Goal: Contribute content

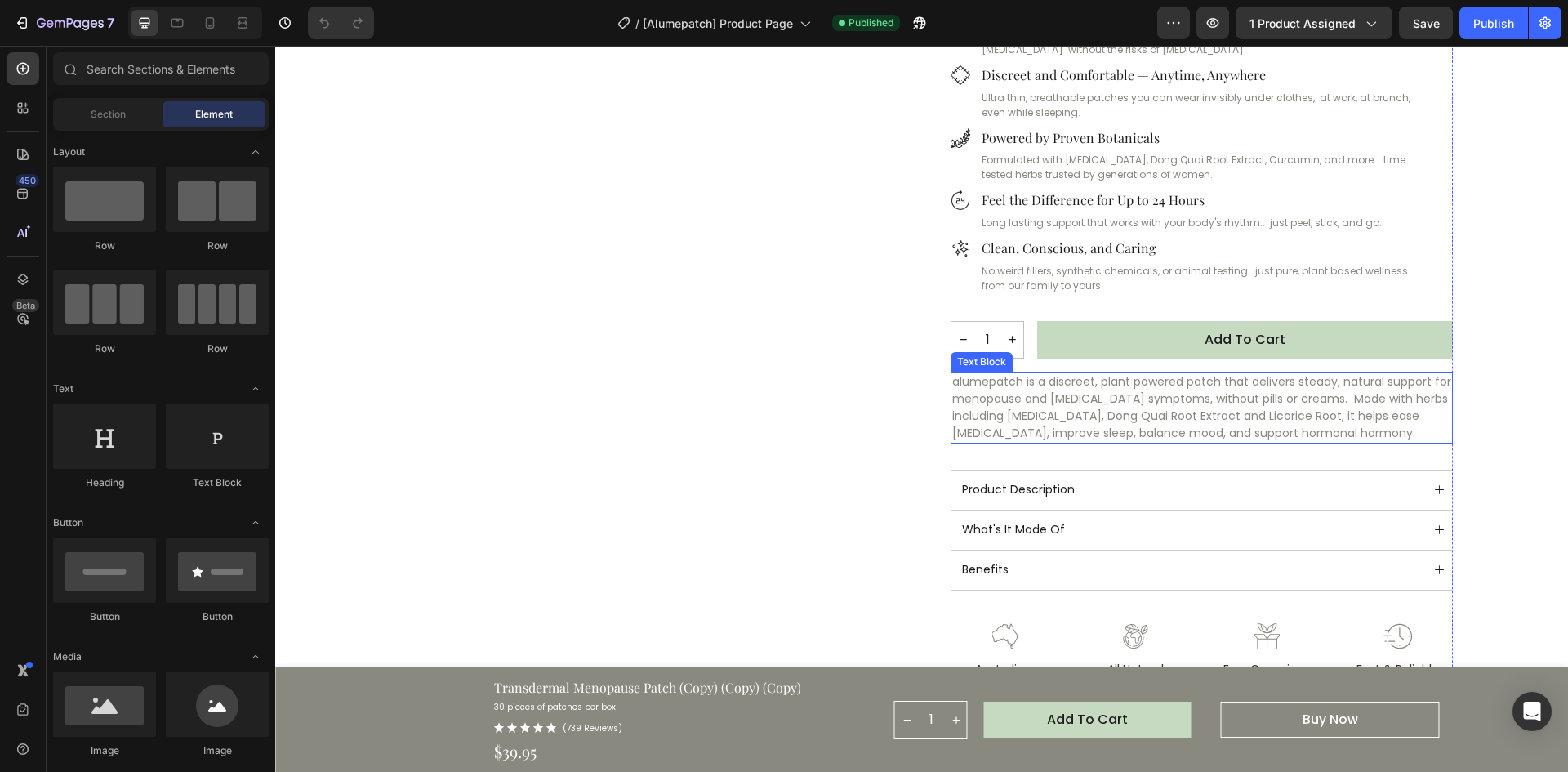
scroll to position [409, 0]
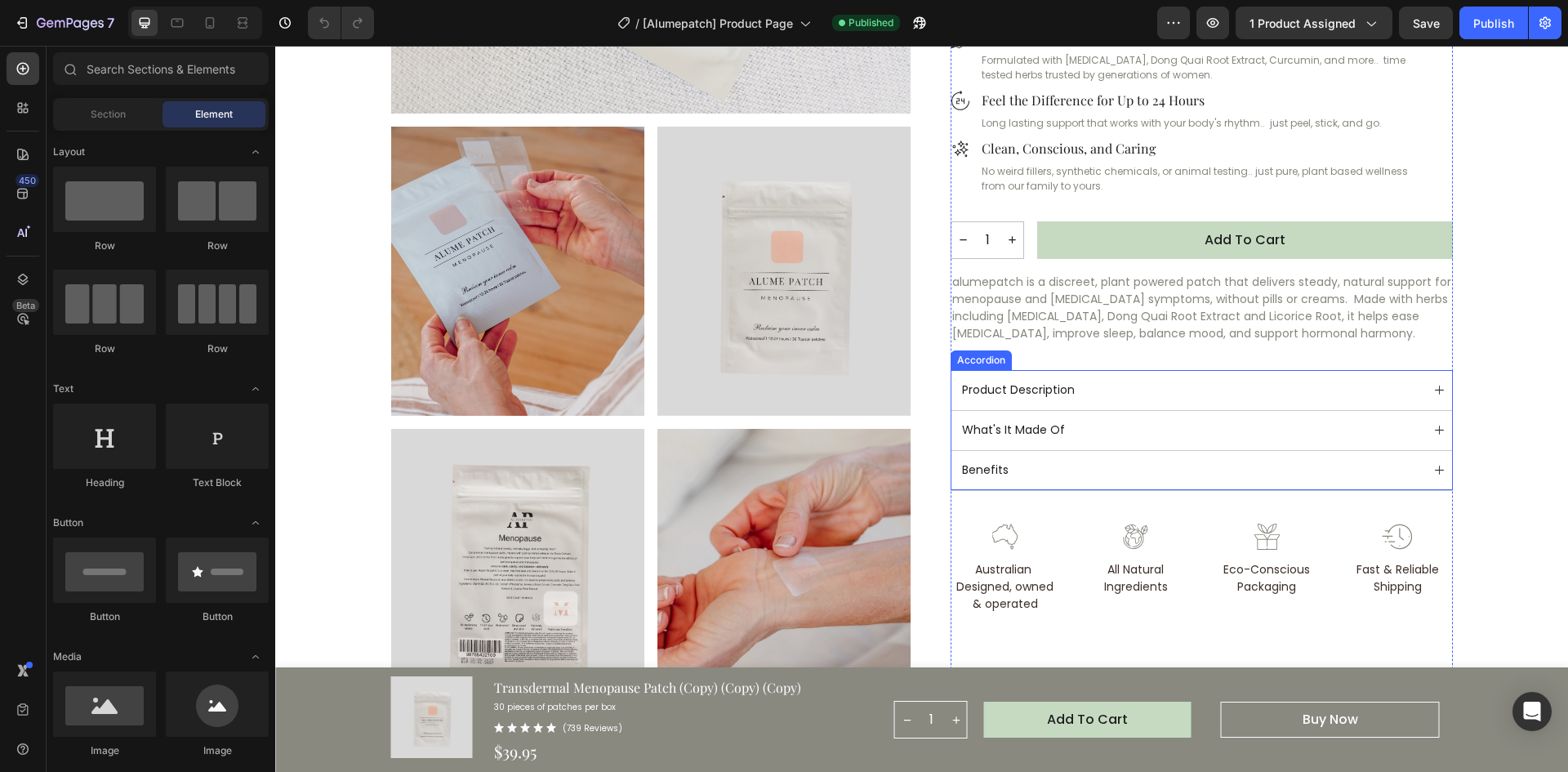
click at [1094, 391] on div "Product Description" at bounding box center [1191, 390] width 462 height 22
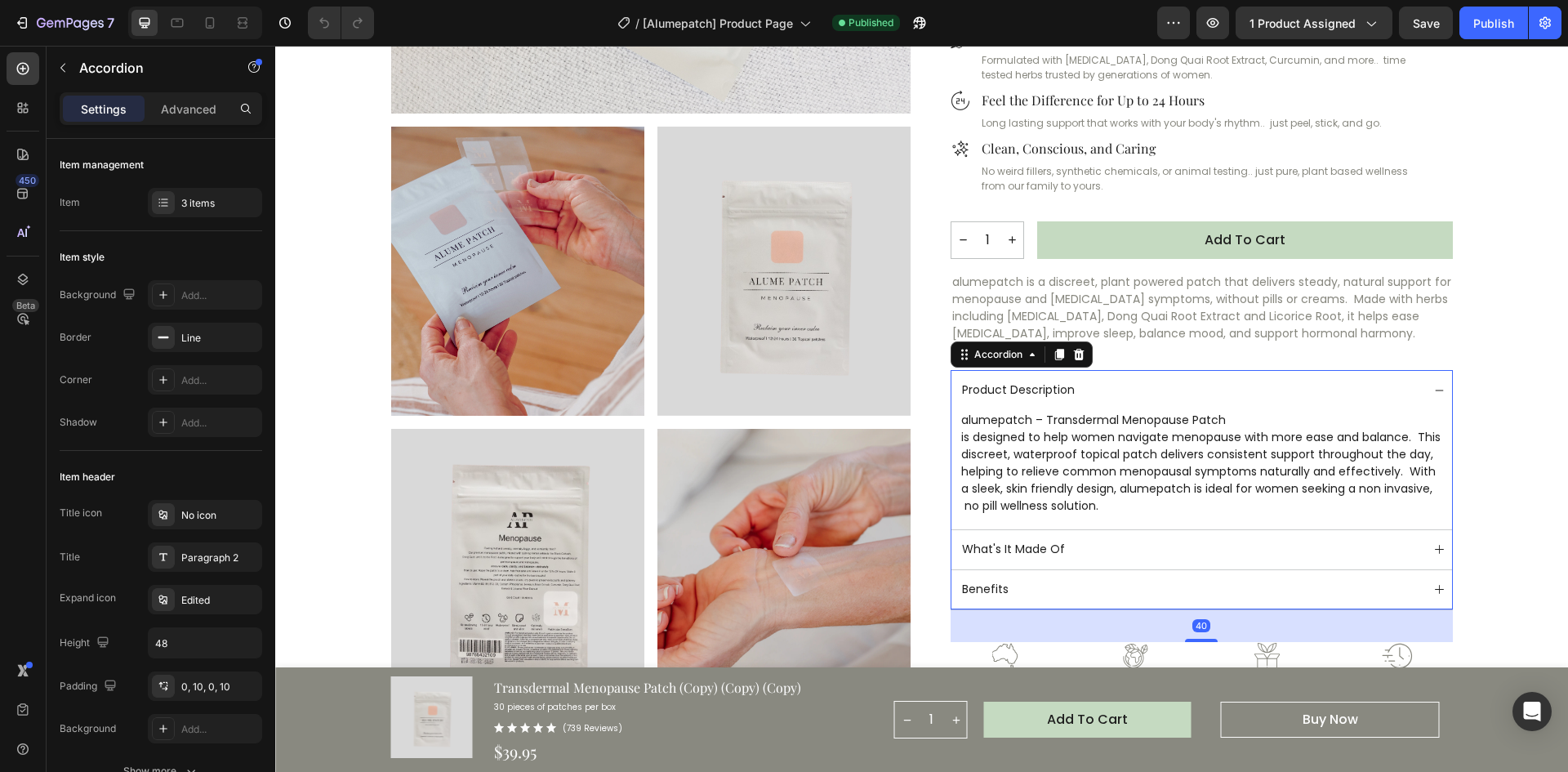
click at [1094, 391] on div "Product Description" at bounding box center [1191, 390] width 462 height 22
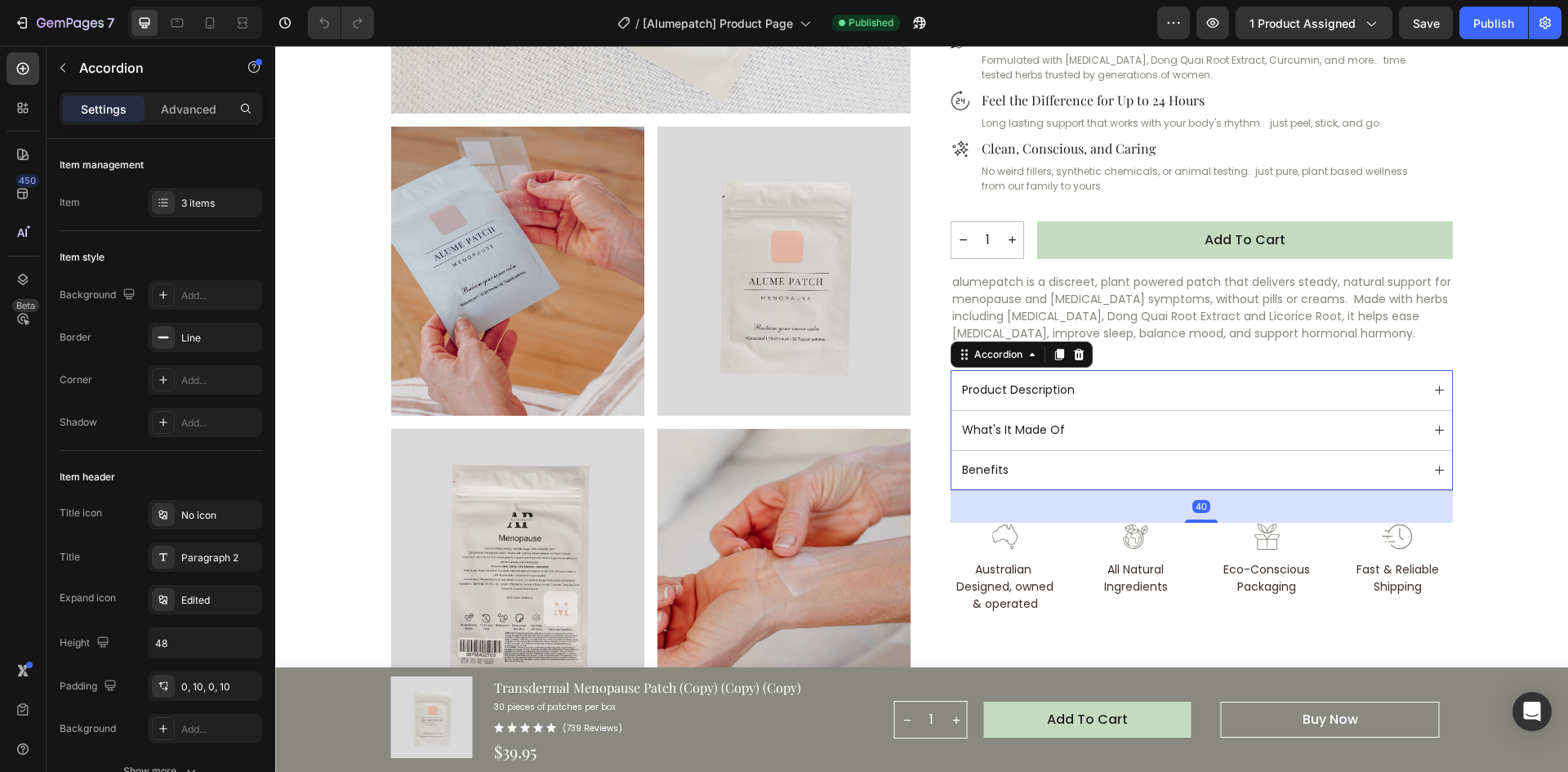
click at [1094, 425] on div "What's It Made Of" at bounding box center [1191, 430] width 462 height 22
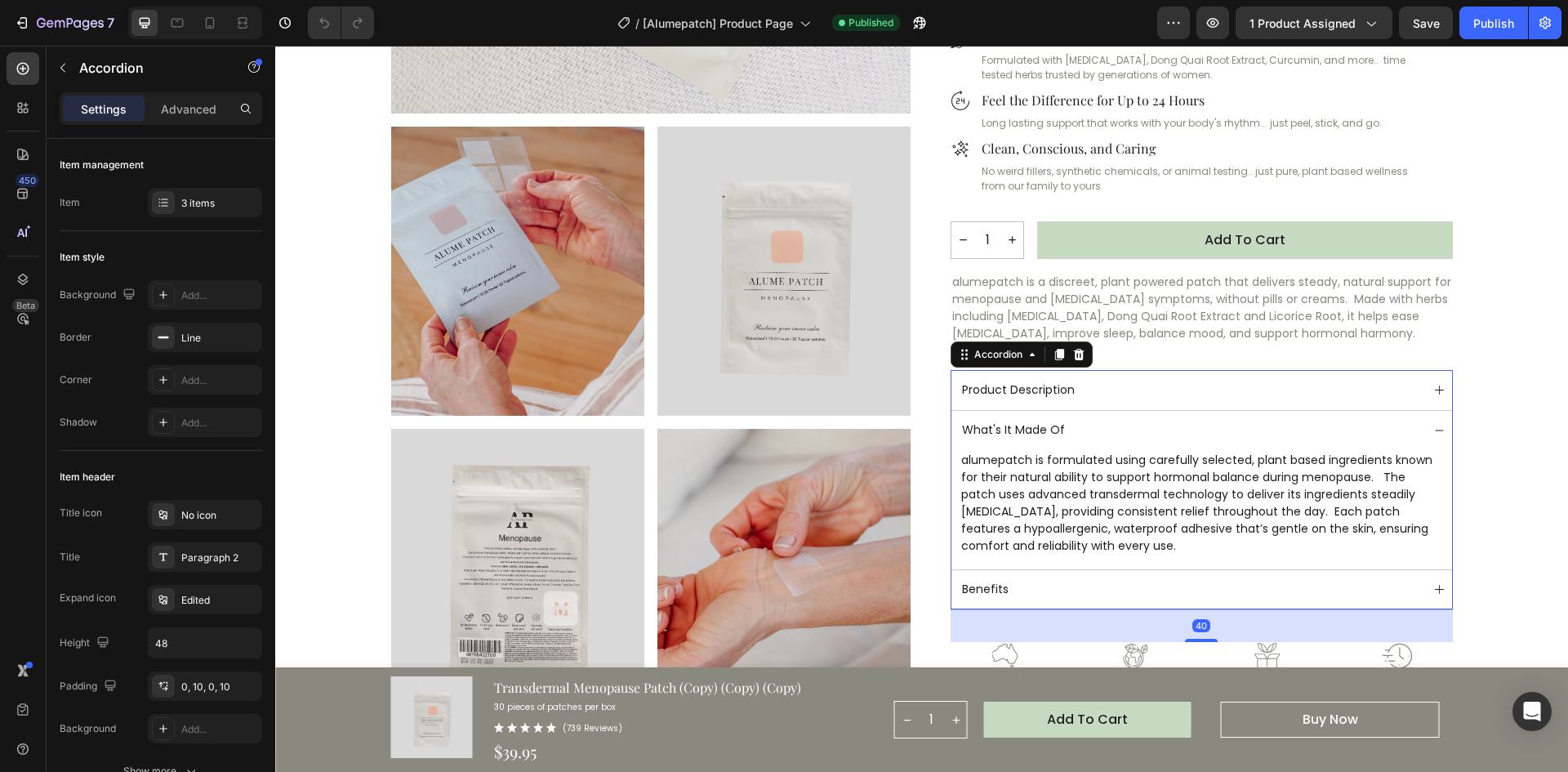
click at [1094, 425] on div "What's It Made Of" at bounding box center [1191, 430] width 462 height 22
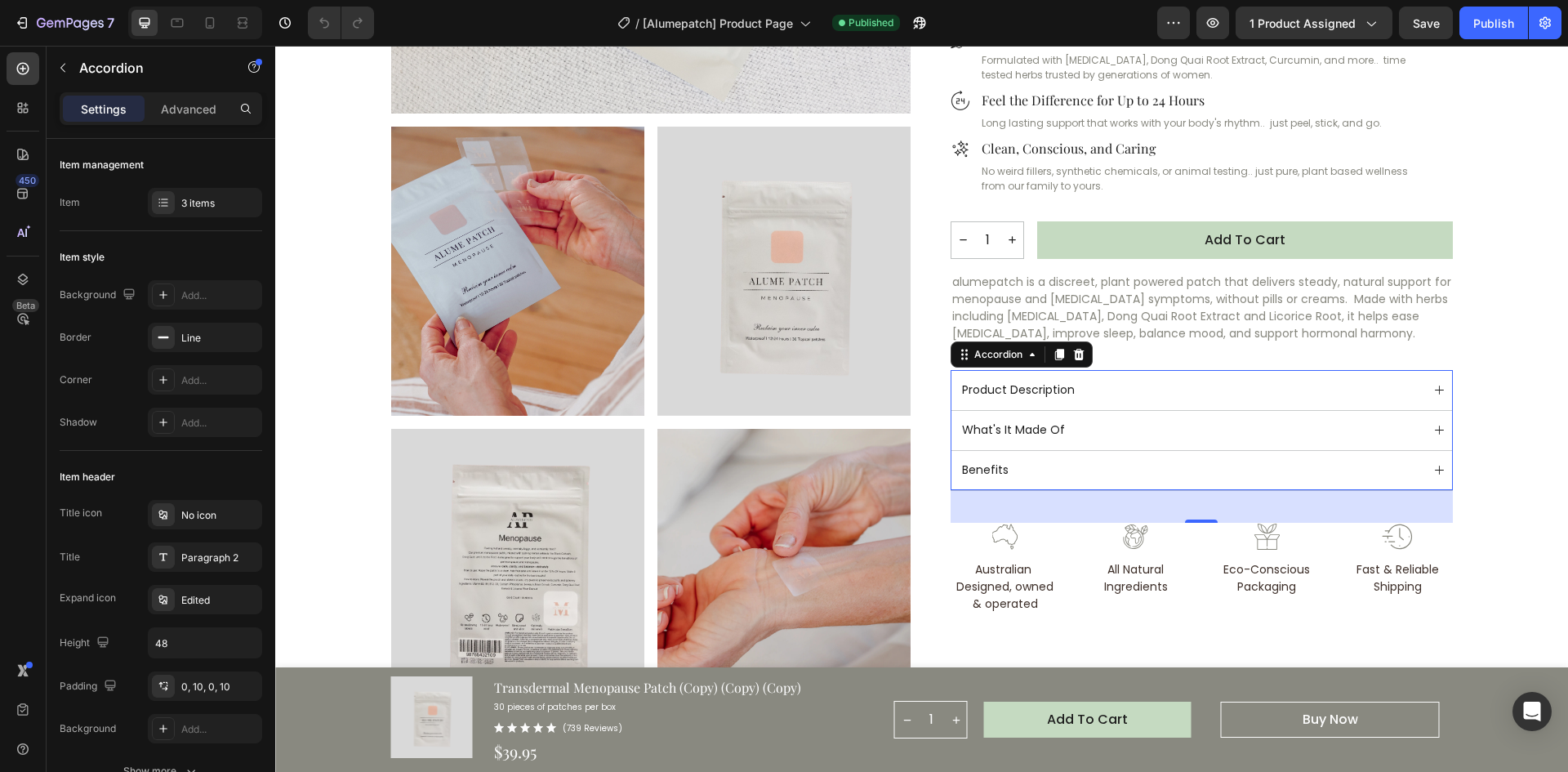
click at [1085, 466] on div "Benefits" at bounding box center [1191, 470] width 462 height 22
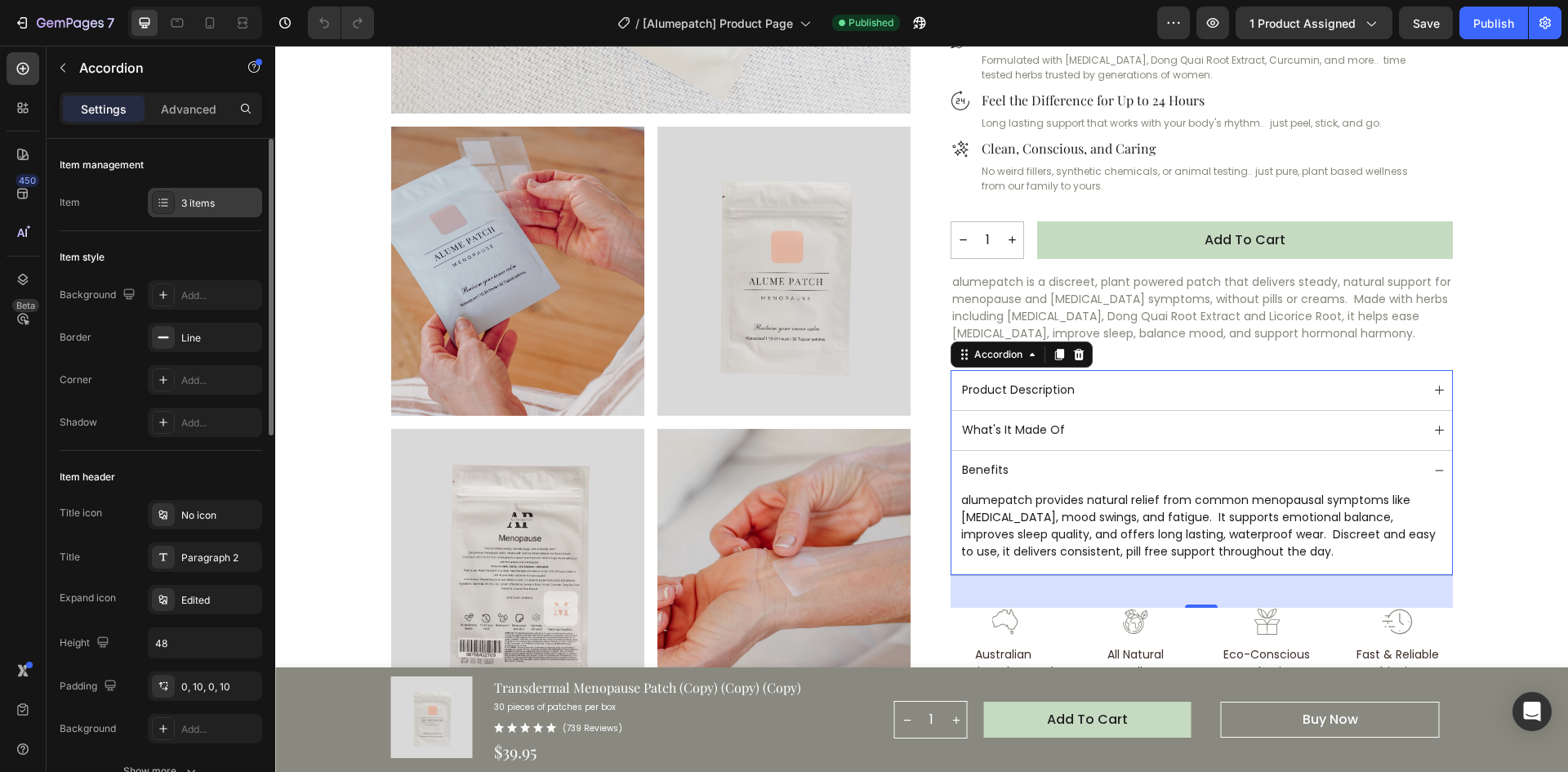
click at [165, 210] on div at bounding box center [163, 202] width 23 height 23
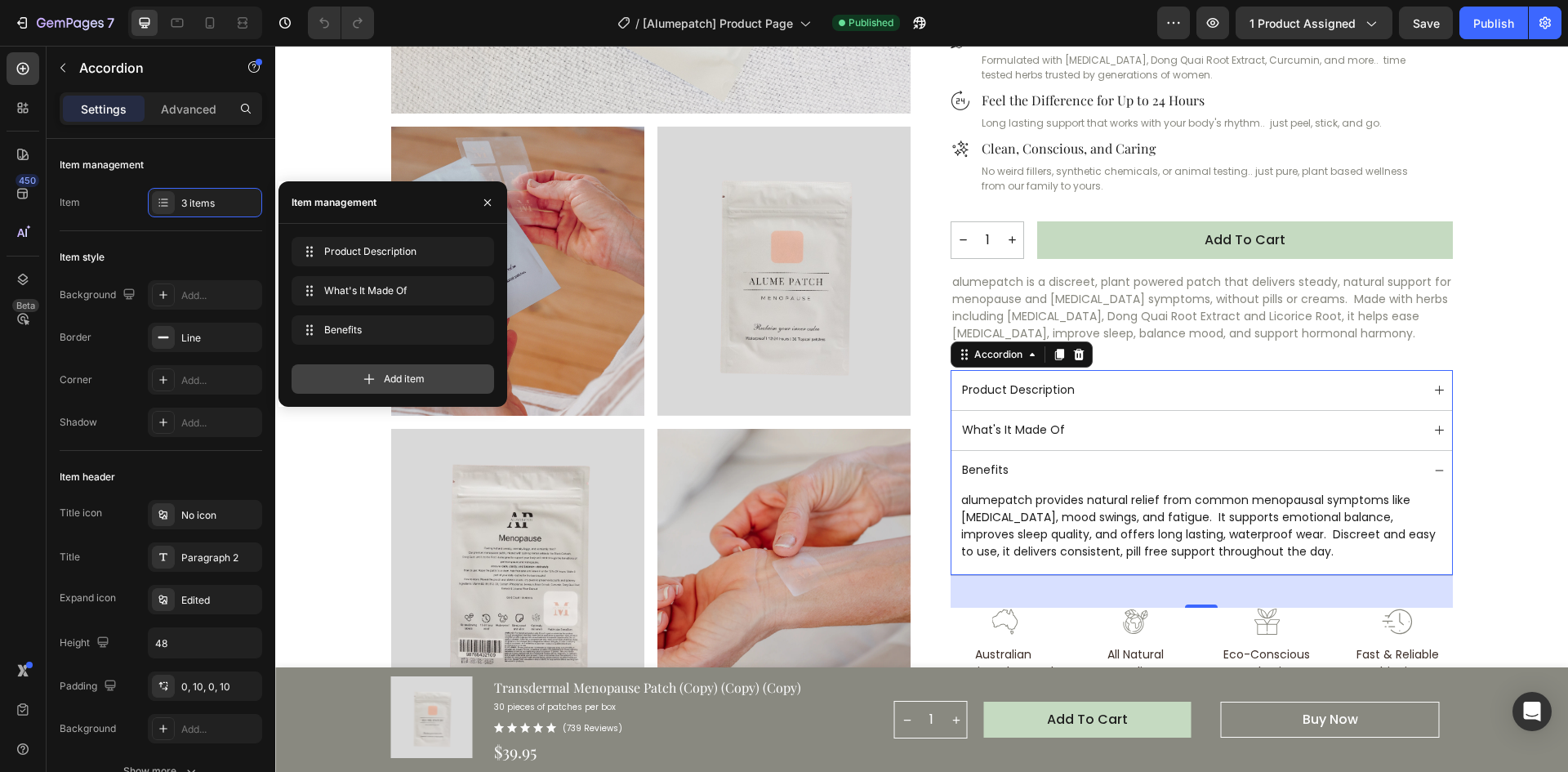
click at [382, 379] on div "Add item" at bounding box center [393, 379] width 203 height 30
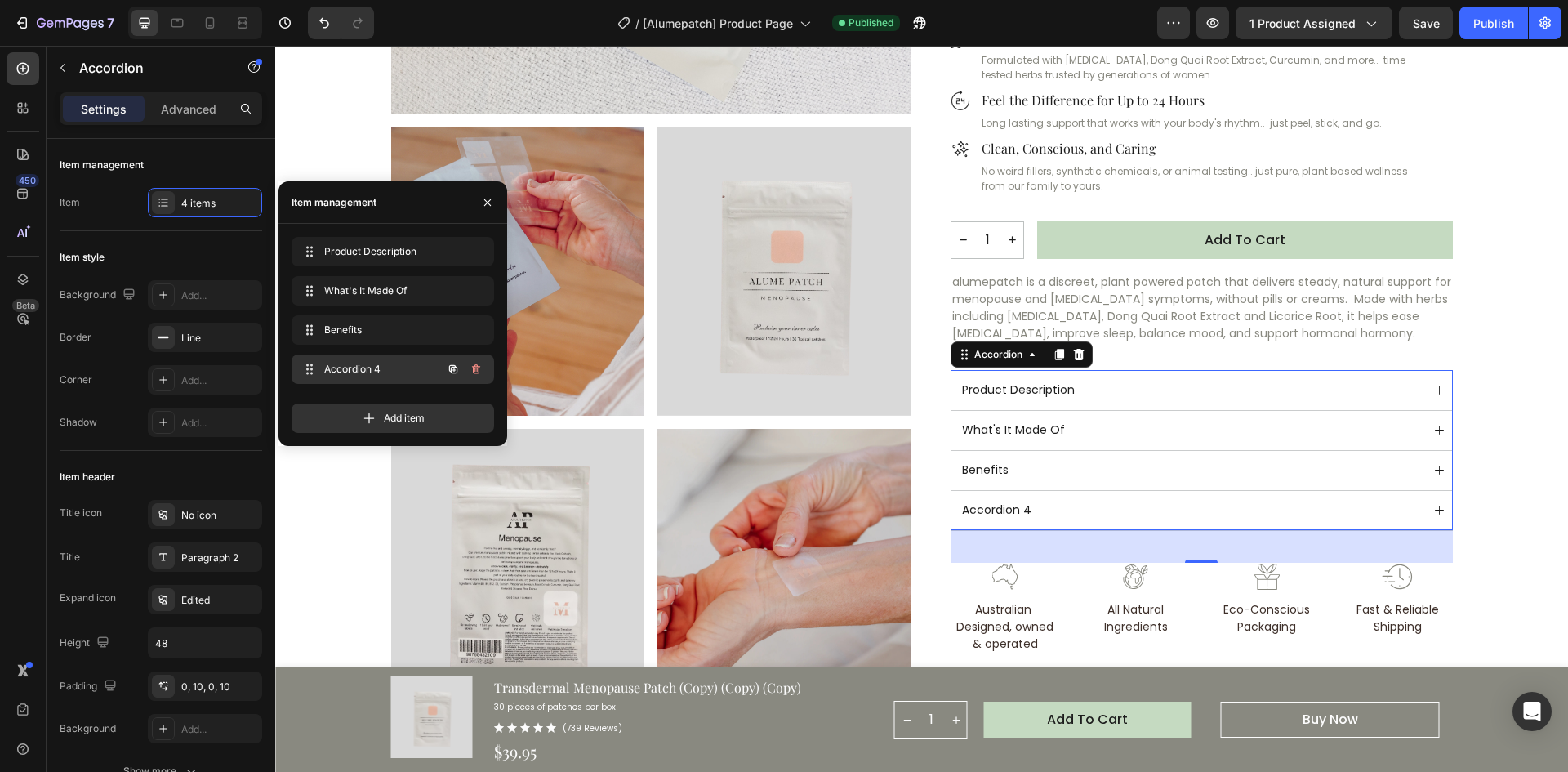
click at [383, 362] on span "Accordion 4" at bounding box center [371, 369] width 92 height 15
click at [383, 362] on span "Accordion 4" at bounding box center [381, 369] width 121 height 15
click at [1004, 509] on div "Accordion 4" at bounding box center [997, 510] width 75 height 22
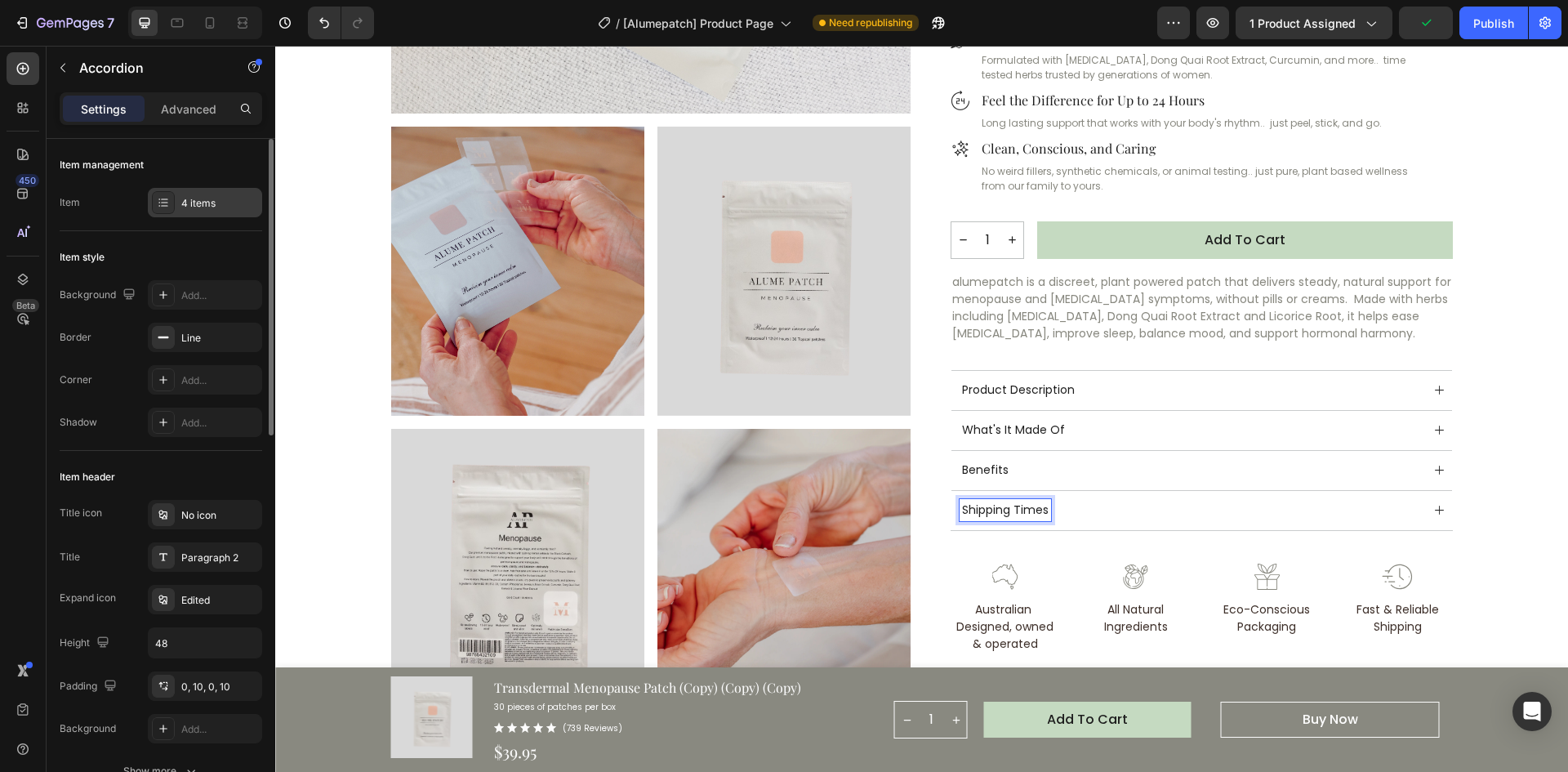
click at [185, 207] on div "4 items" at bounding box center [220, 204] width 77 height 15
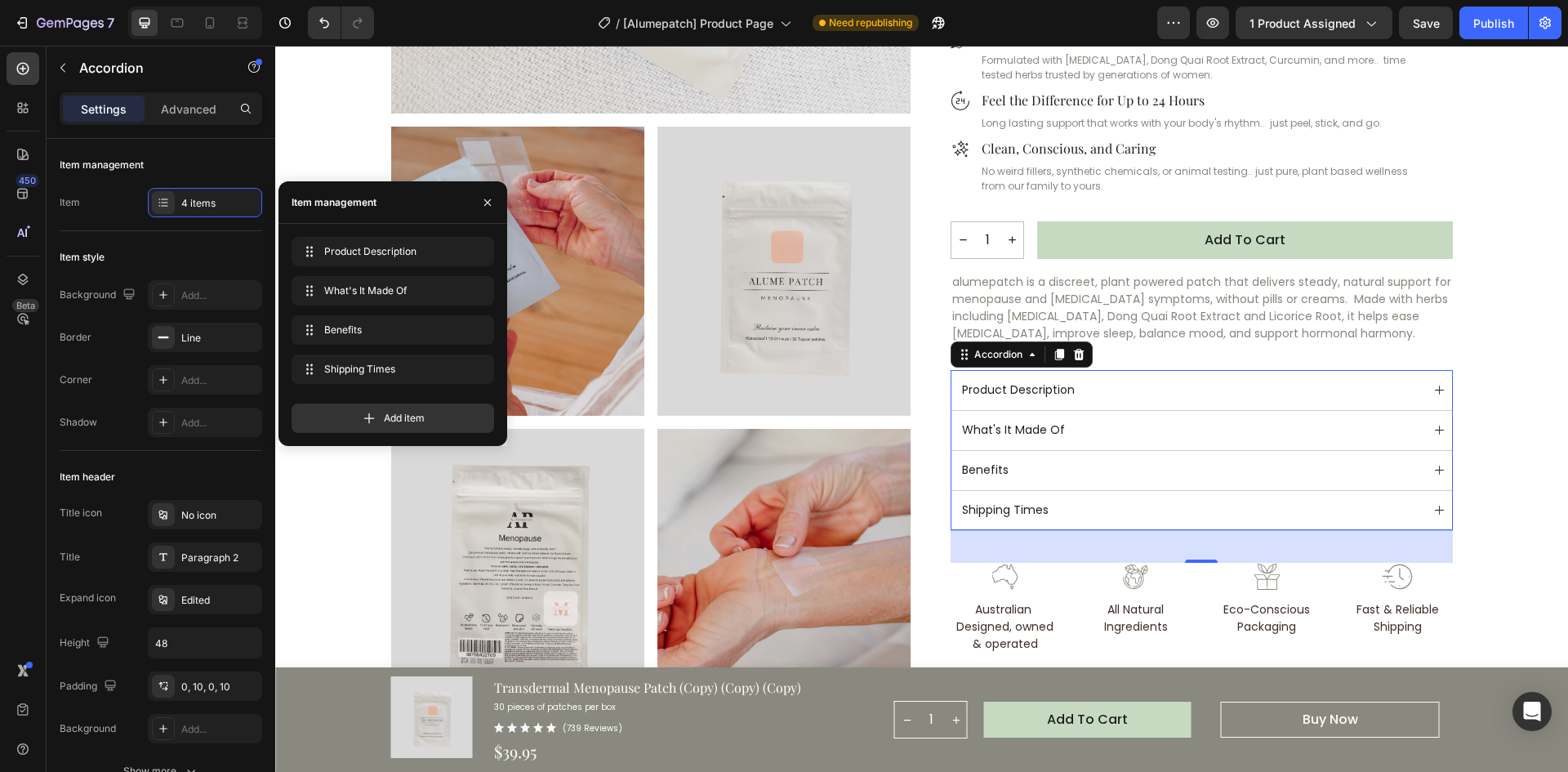
click at [1441, 508] on div "Shipping Times" at bounding box center [1202, 510] width 501 height 40
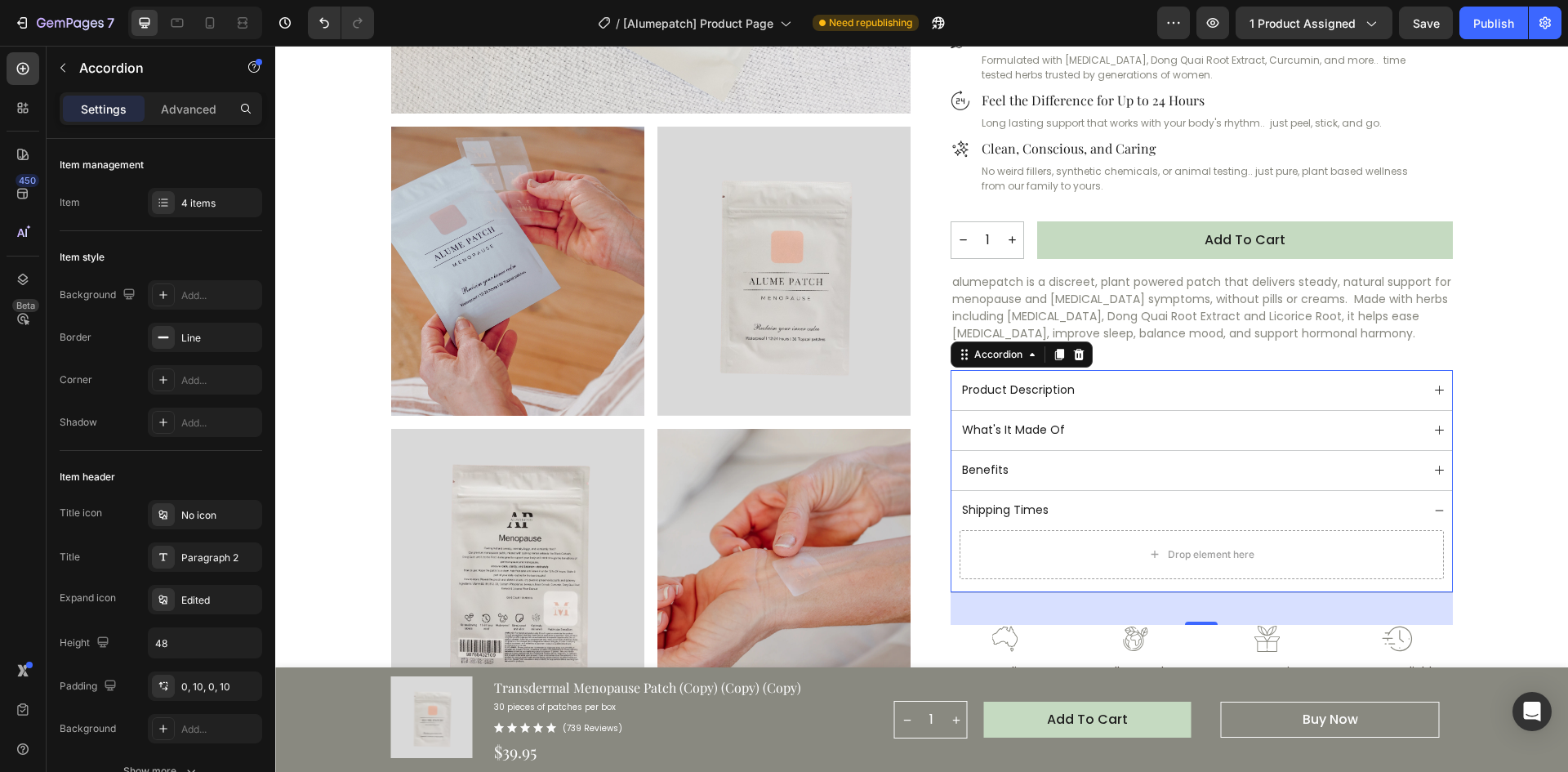
click at [1437, 508] on span at bounding box center [1440, 510] width 9 height 9
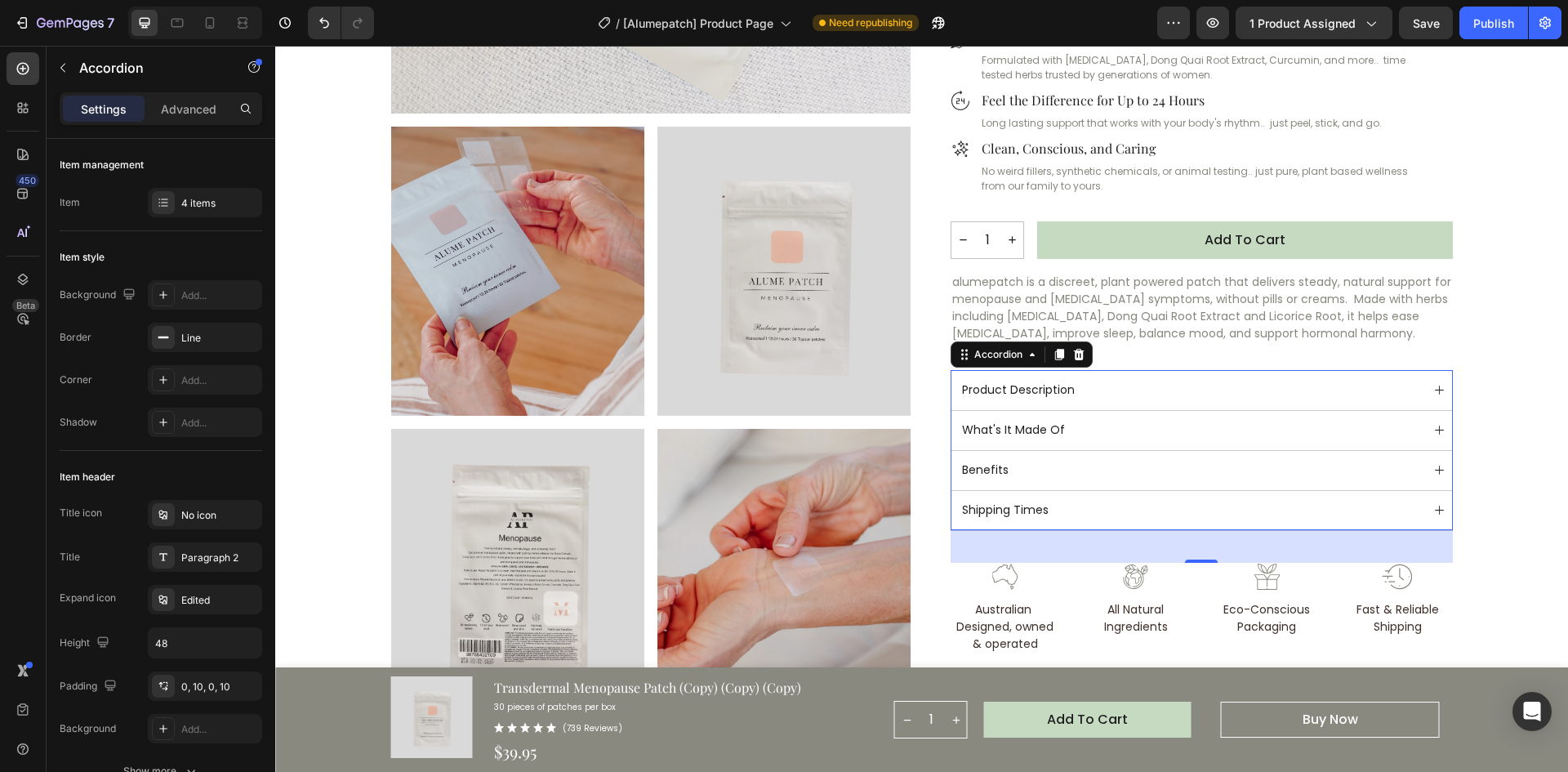
click at [1437, 508] on icon at bounding box center [1440, 510] width 9 height 9
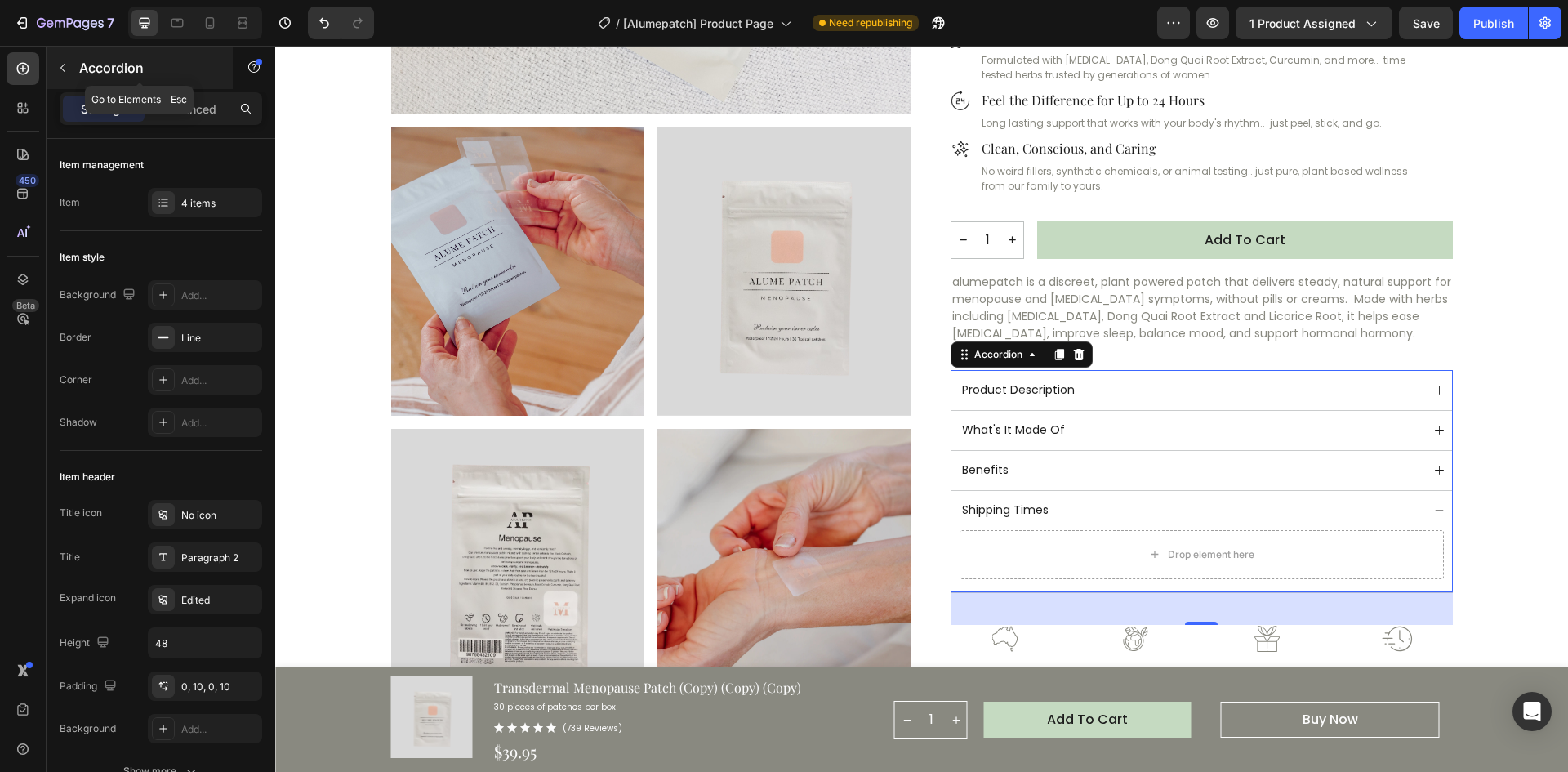
click at [61, 68] on icon "button" at bounding box center [63, 68] width 5 height 9
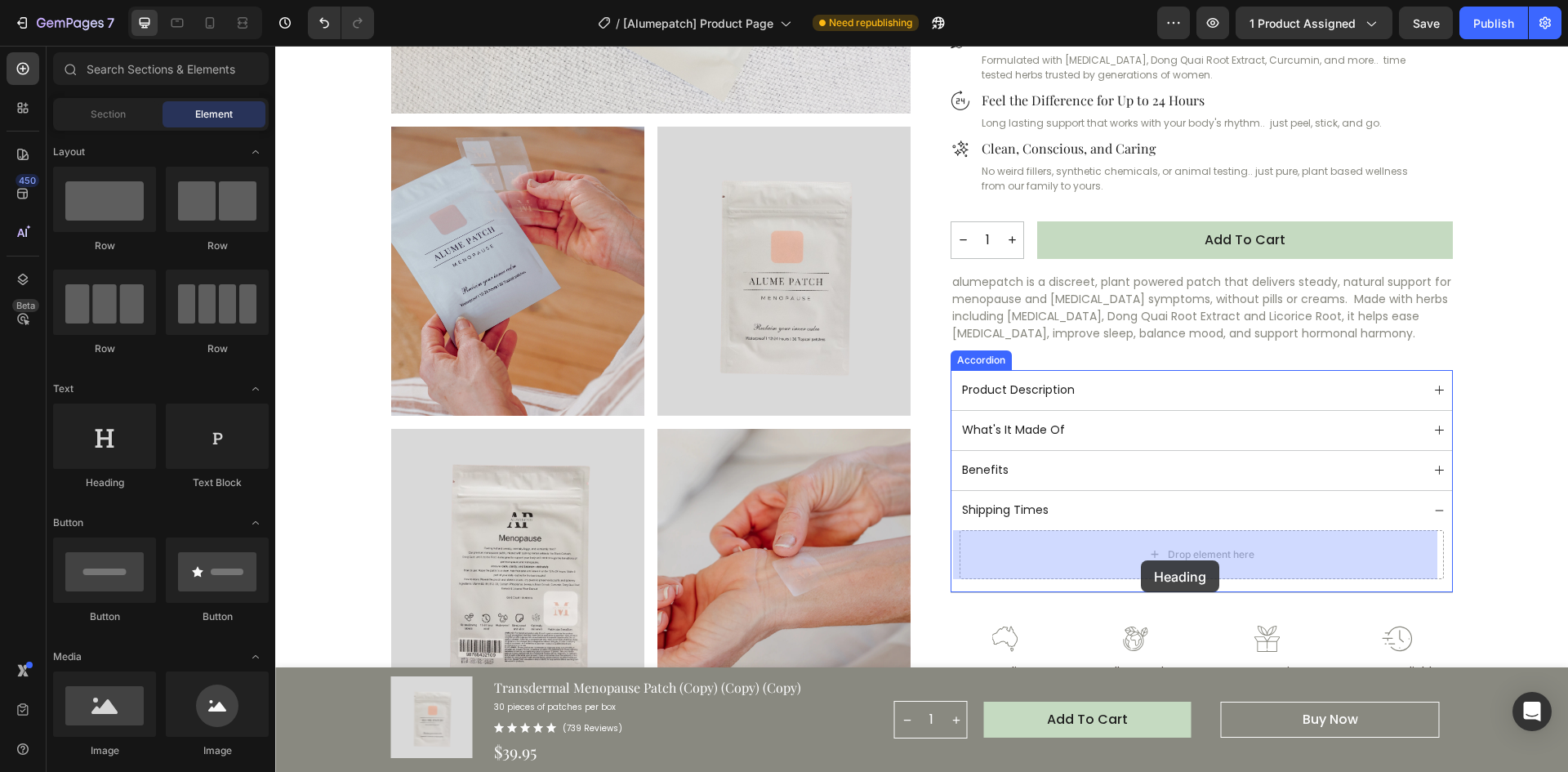
drag, startPoint x: 382, startPoint y: 490, endPoint x: 1141, endPoint y: 560, distance: 762.2
drag, startPoint x: 483, startPoint y: 467, endPoint x: 1108, endPoint y: 561, distance: 632.0
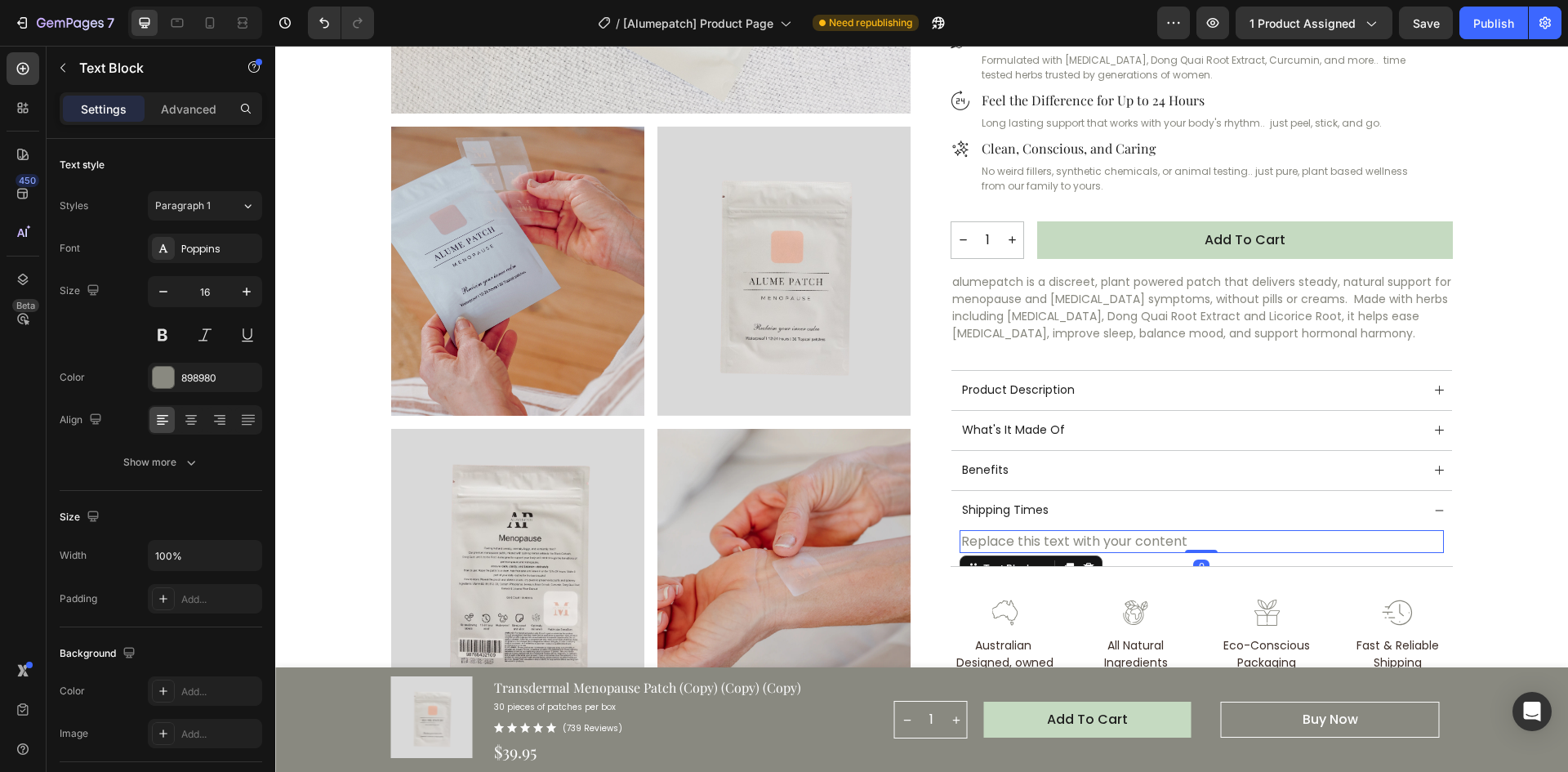
click at [1085, 535] on div "Replace this text with your content" at bounding box center [1202, 541] width 484 height 23
click at [1085, 535] on p "Replace this text with your content" at bounding box center [1202, 541] width 481 height 19
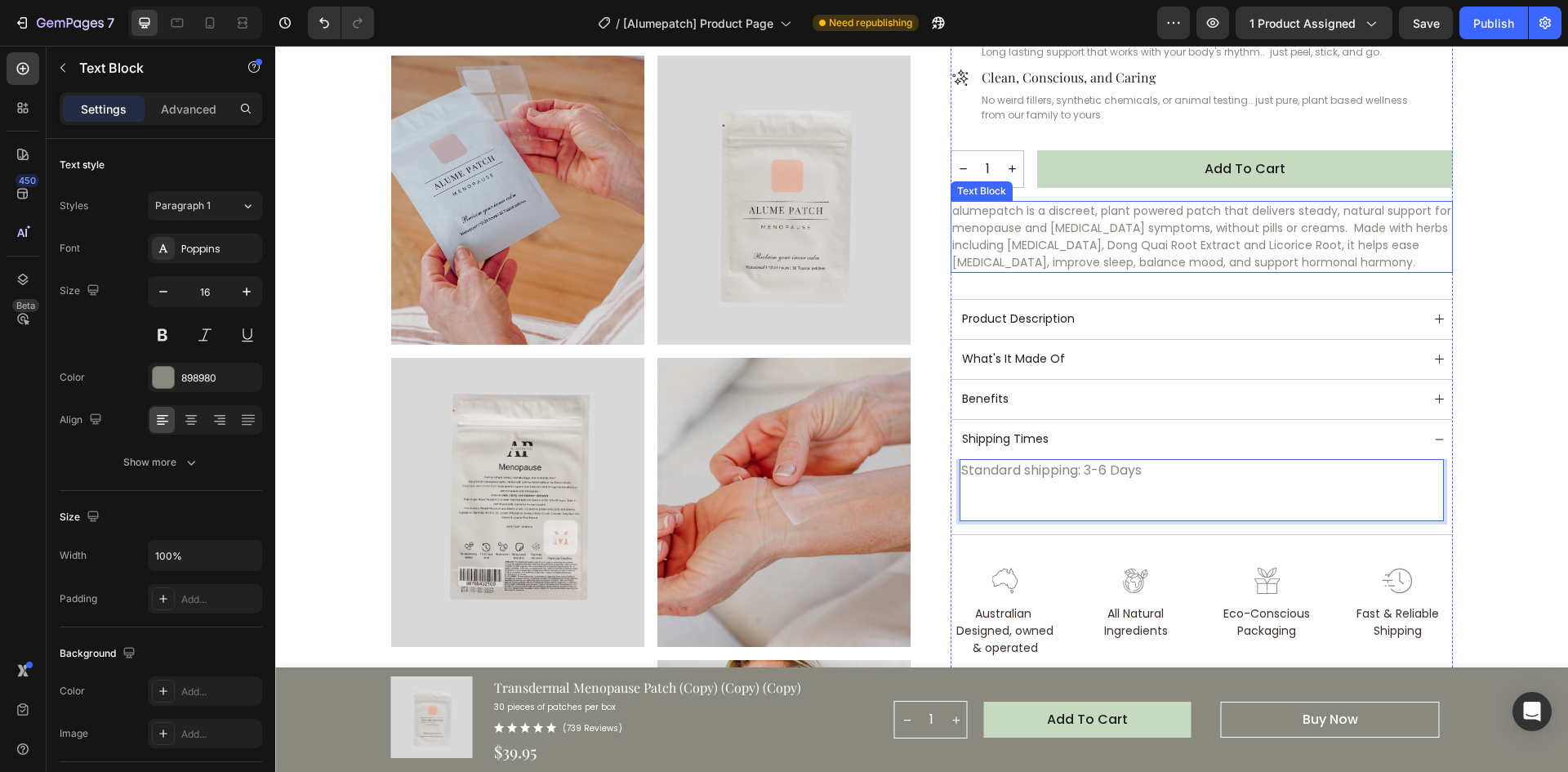
scroll to position [490, 0]
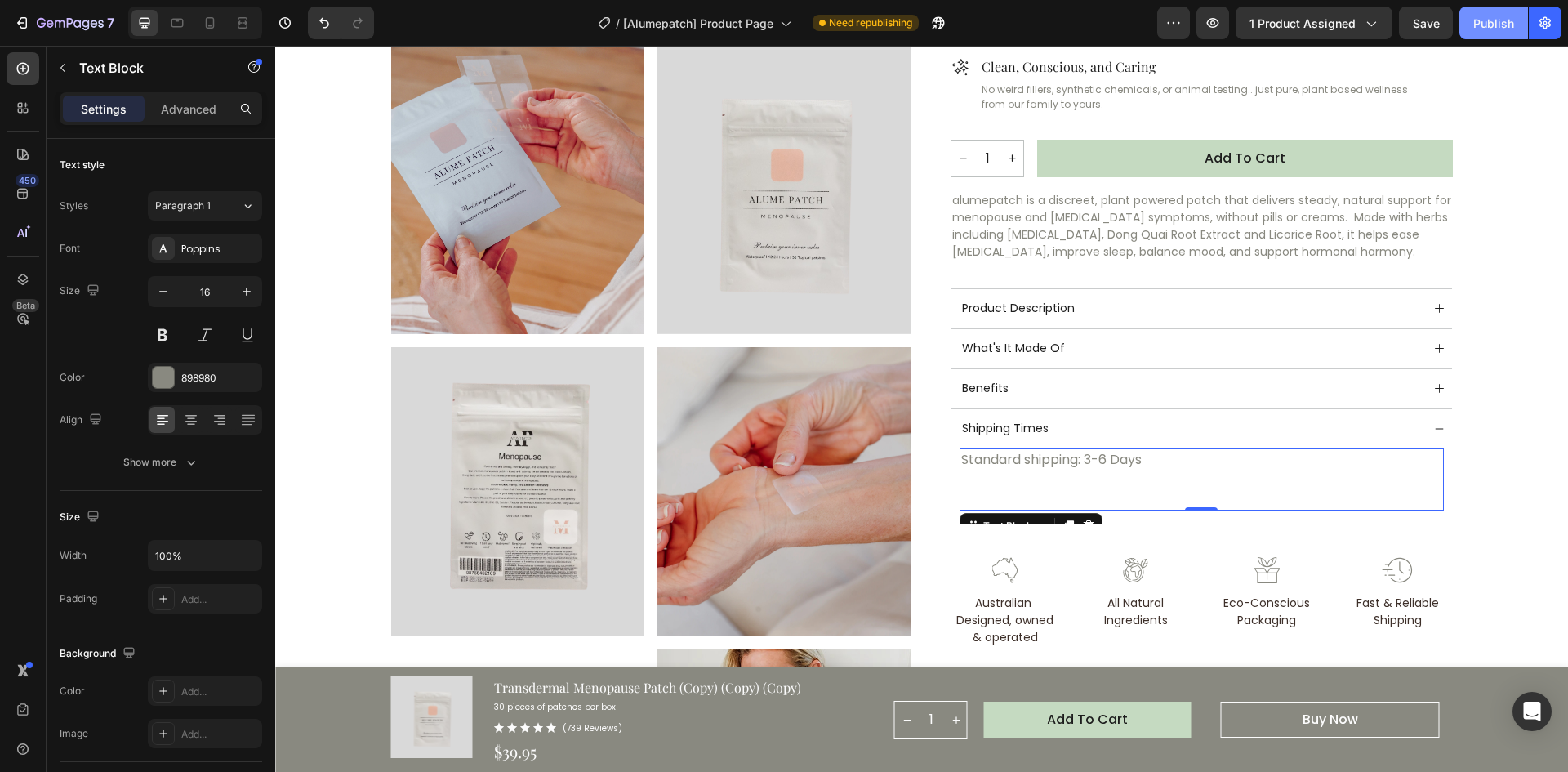
click at [1499, 25] on div "Publish" at bounding box center [1494, 23] width 41 height 18
click at [1435, 425] on span at bounding box center [1440, 429] width 9 height 9
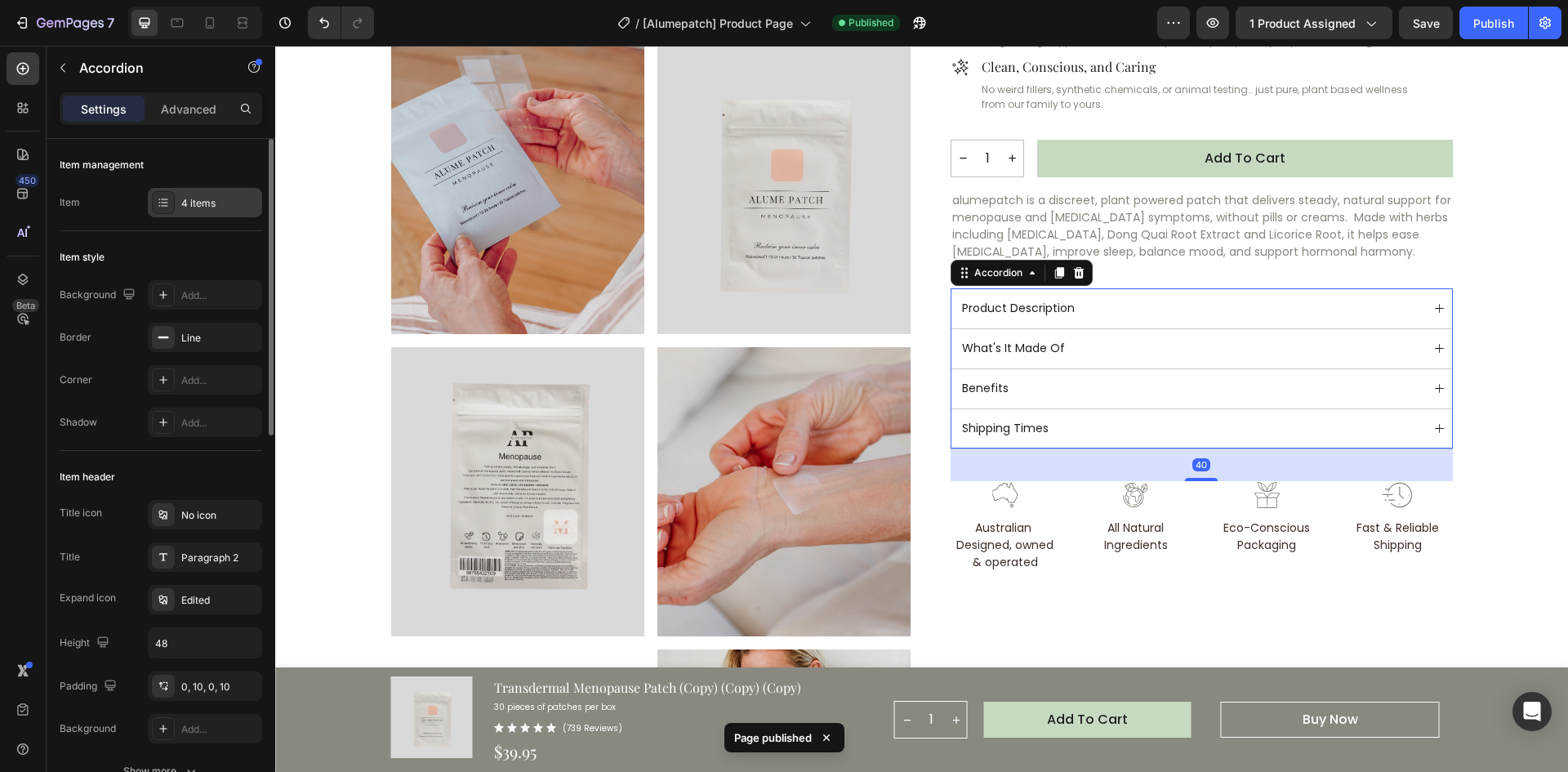
click at [198, 202] on div "4 items" at bounding box center [220, 204] width 77 height 15
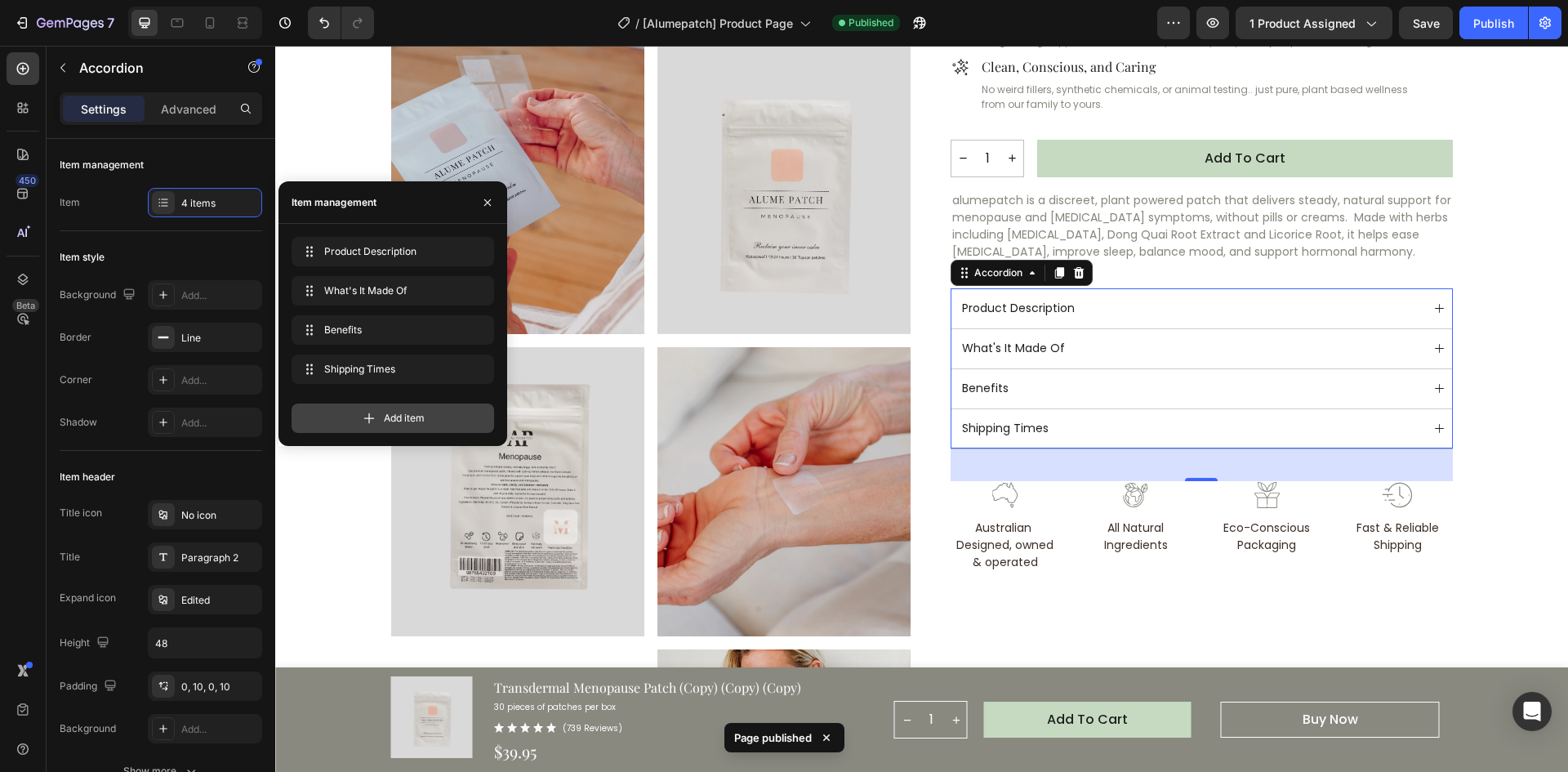
click at [389, 418] on span "Add item" at bounding box center [404, 418] width 41 height 15
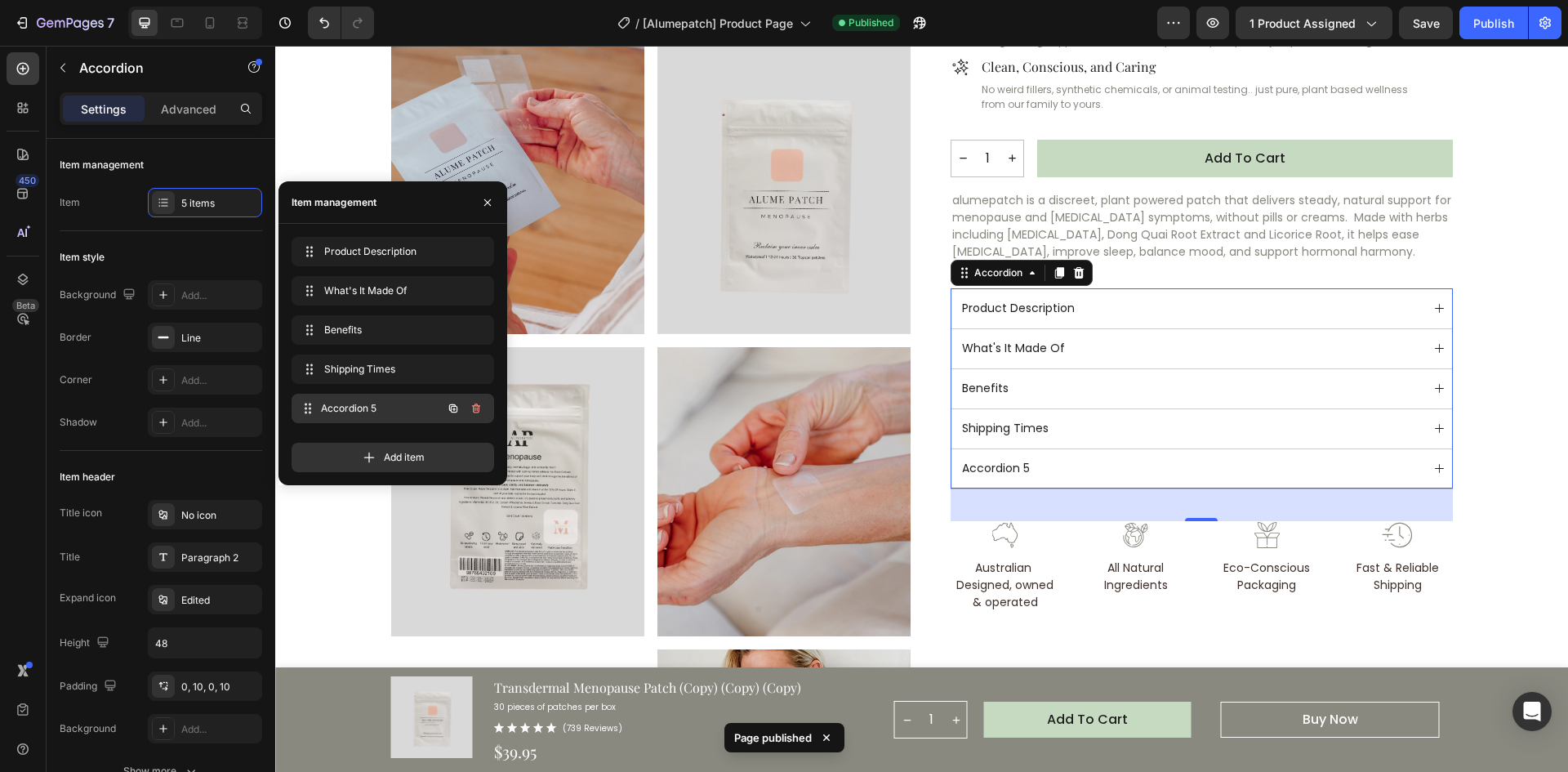
click at [354, 402] on span "Accordion 5" at bounding box center [381, 409] width 121 height 15
click at [359, 410] on span "Accordion 5" at bounding box center [381, 409] width 121 height 15
click at [985, 470] on div "Accordion 5" at bounding box center [996, 469] width 73 height 22
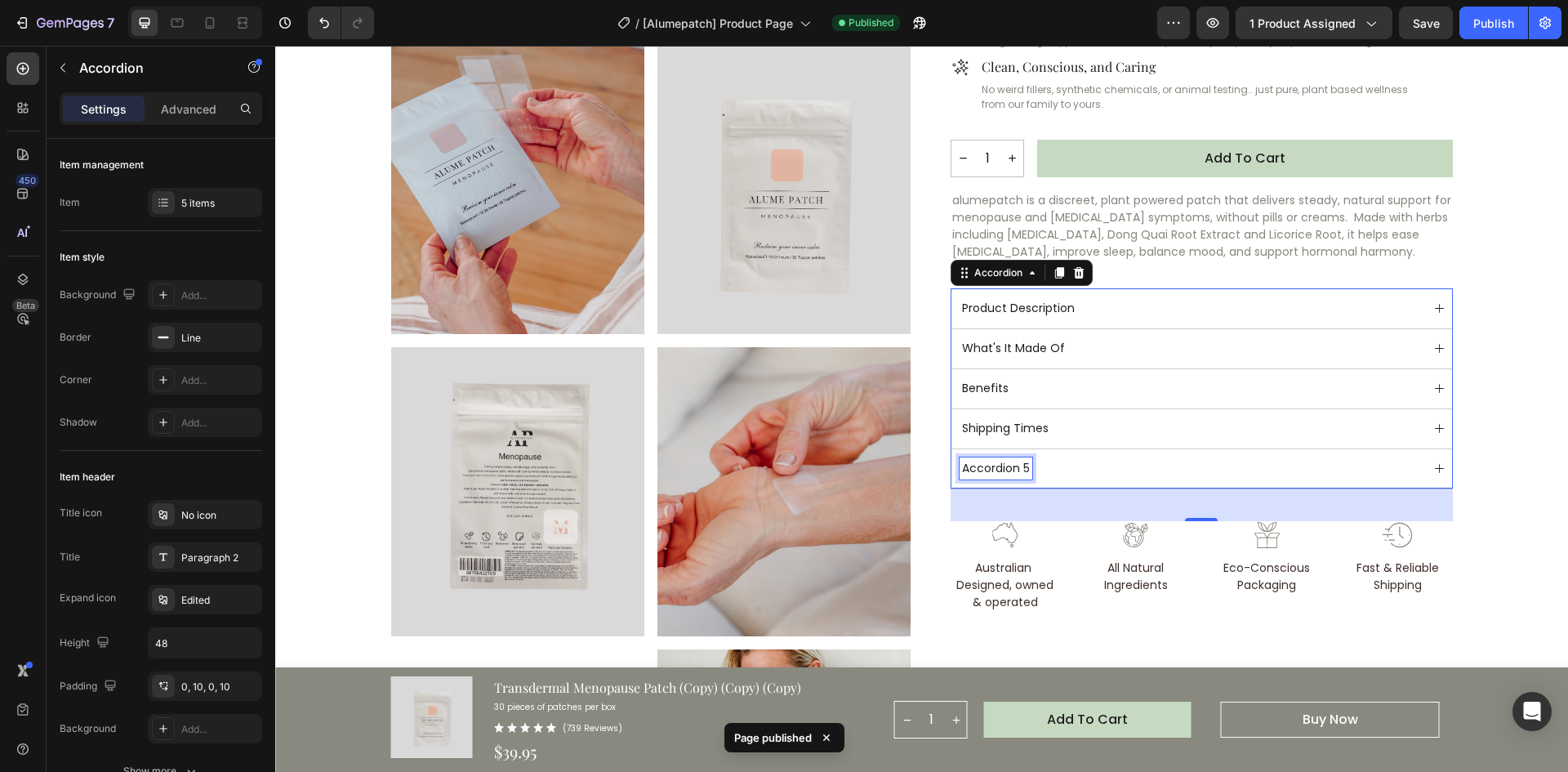
click at [985, 470] on p "Accordion 5" at bounding box center [996, 469] width 68 height 18
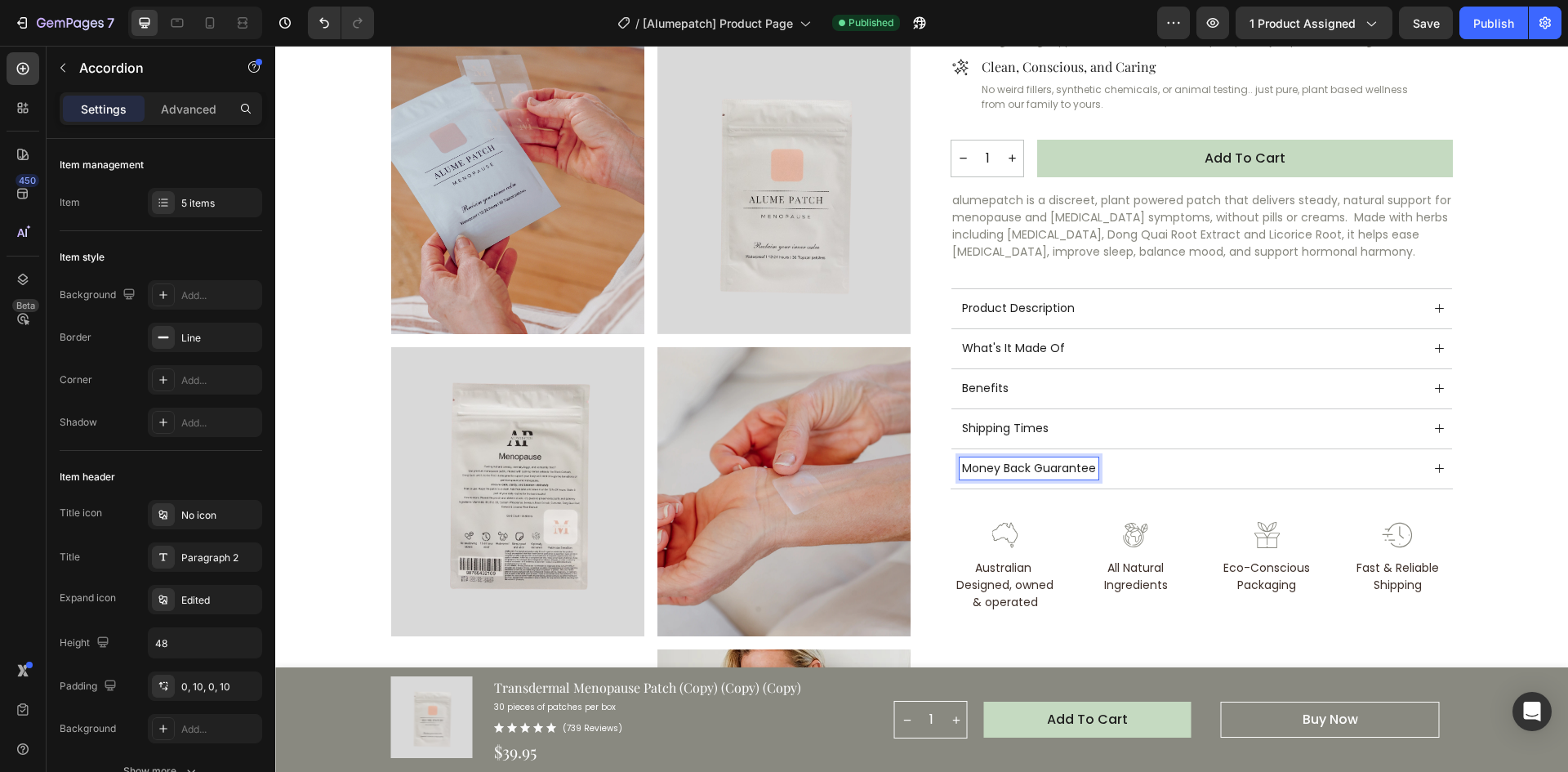
click at [1424, 469] on div "Money Back Guarantee" at bounding box center [1202, 469] width 501 height 40
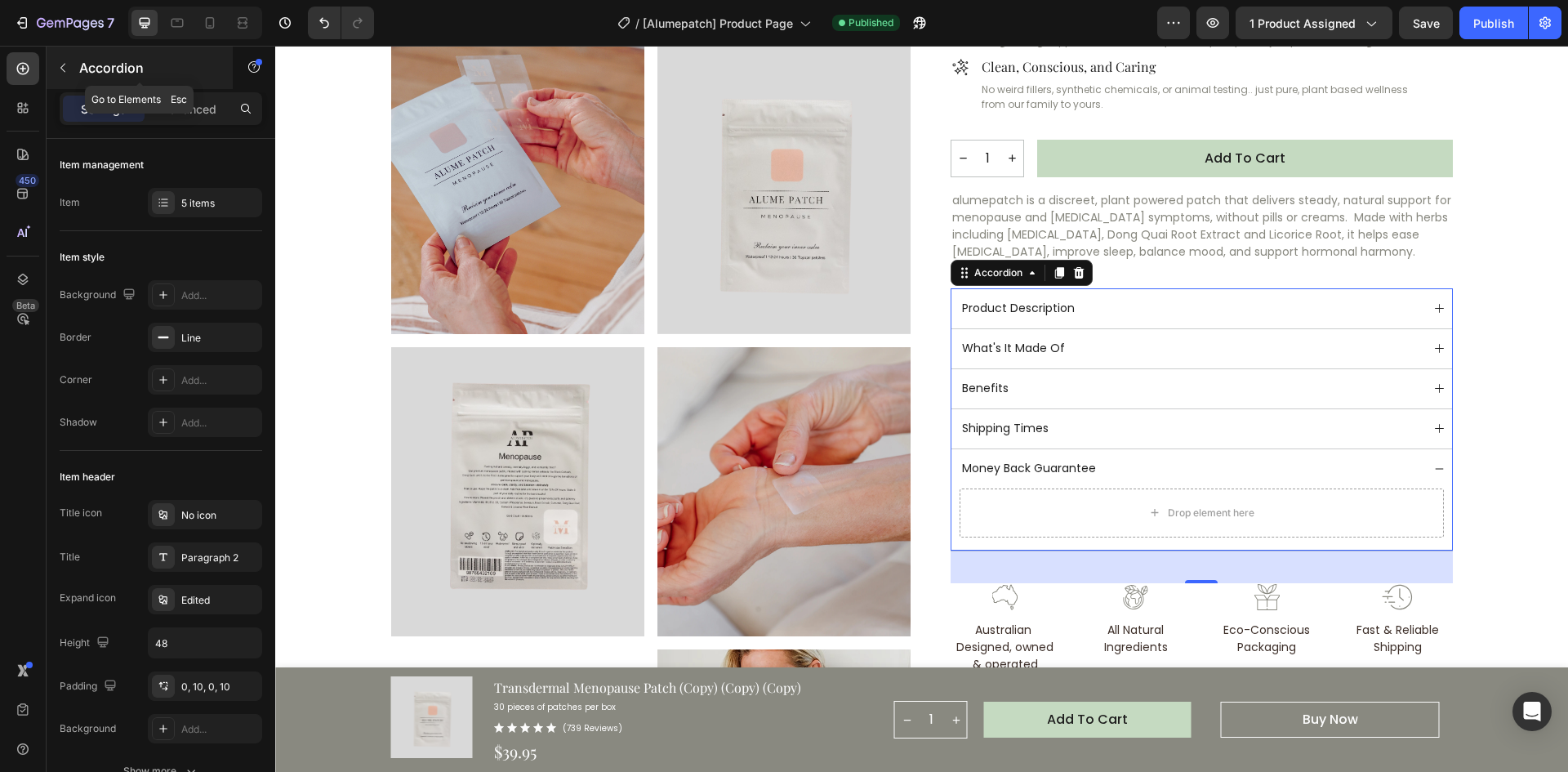
click at [84, 63] on p "Accordion" at bounding box center [148, 67] width 139 height 19
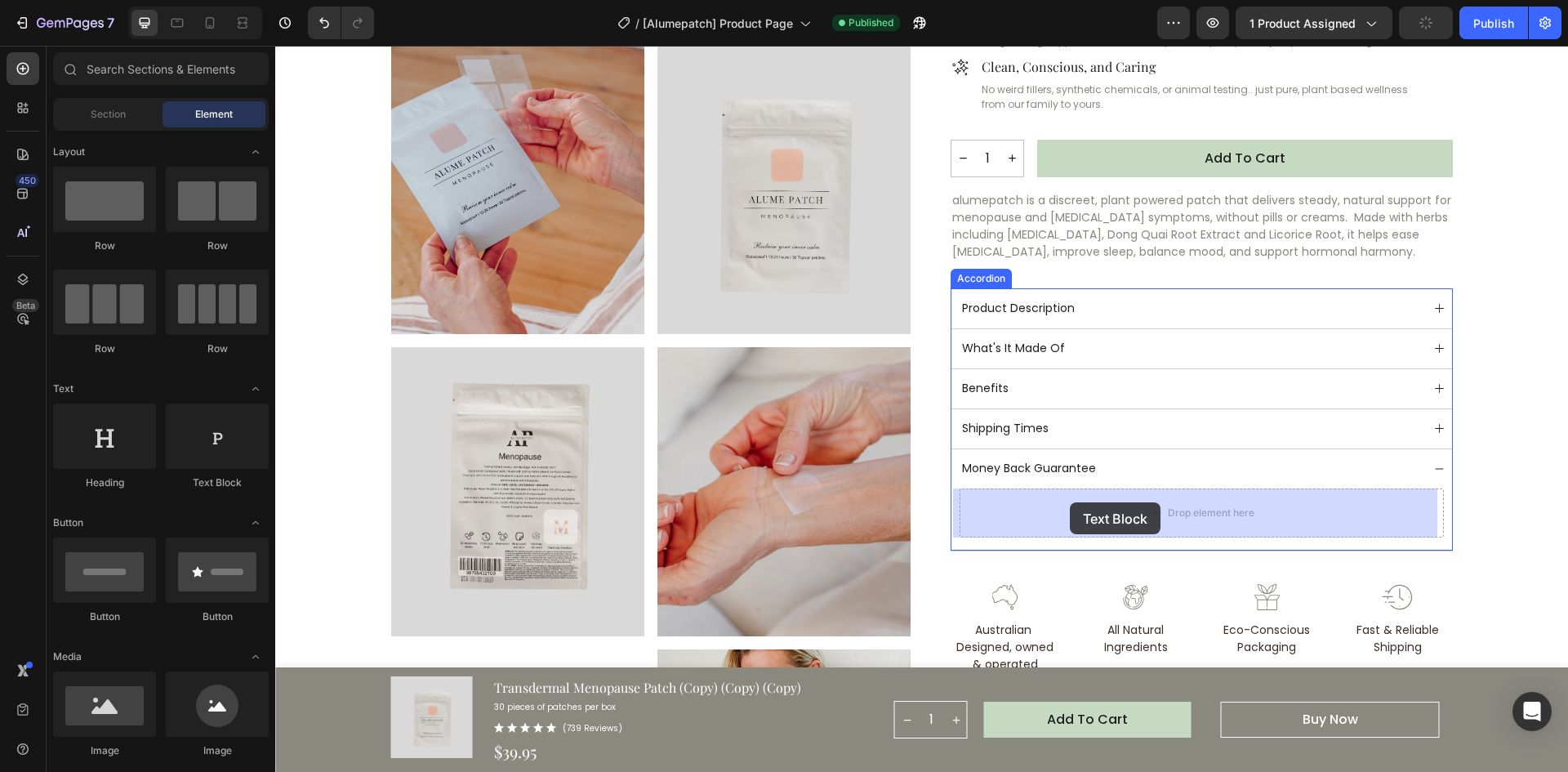
drag, startPoint x: 493, startPoint y: 493, endPoint x: 1070, endPoint y: 503, distance: 577.1
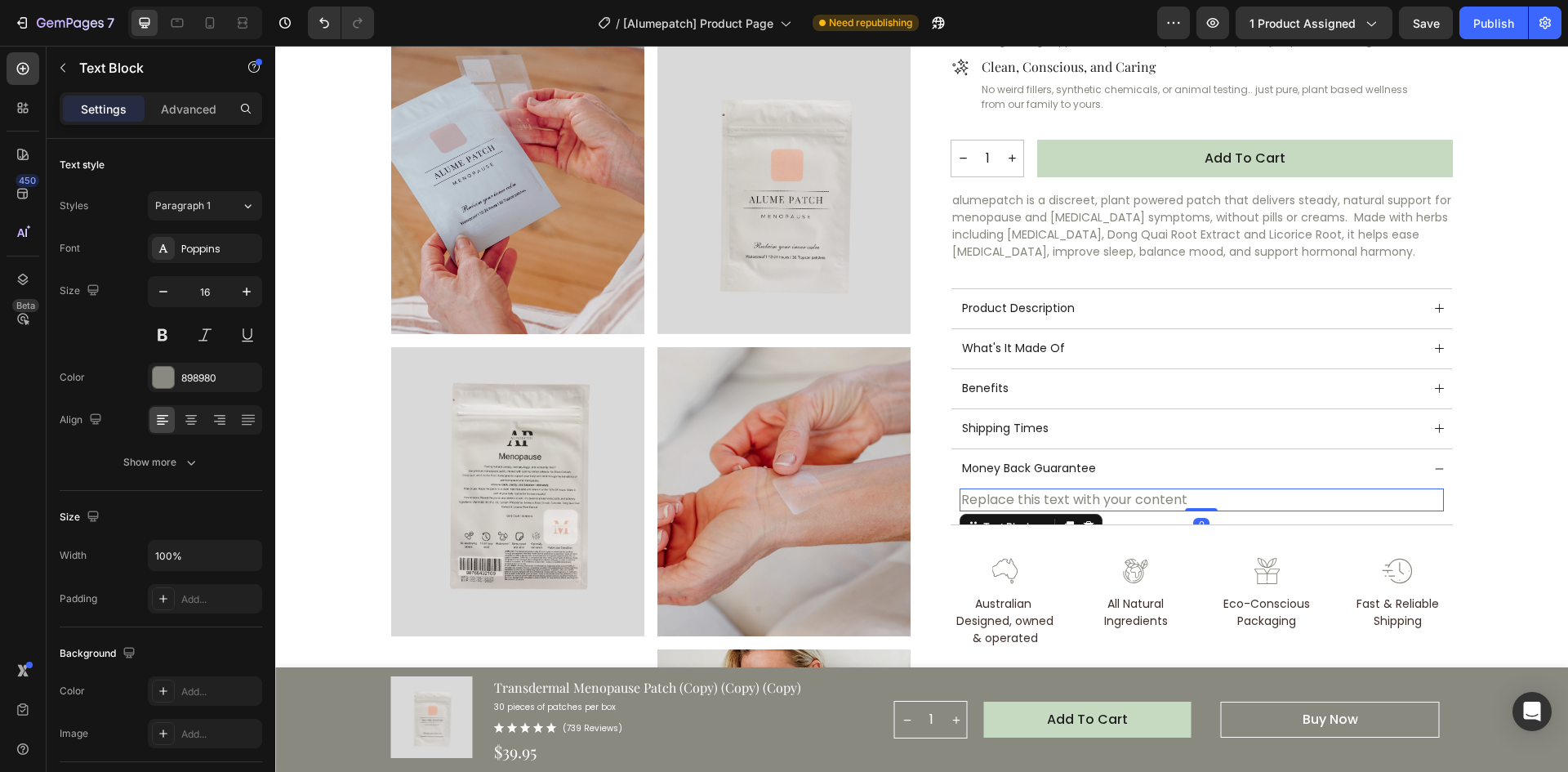
click at [1084, 497] on div "Replace this text with your content" at bounding box center [1202, 500] width 484 height 23
click at [1084, 497] on p "Replace this text with your content" at bounding box center [1202, 499] width 481 height 19
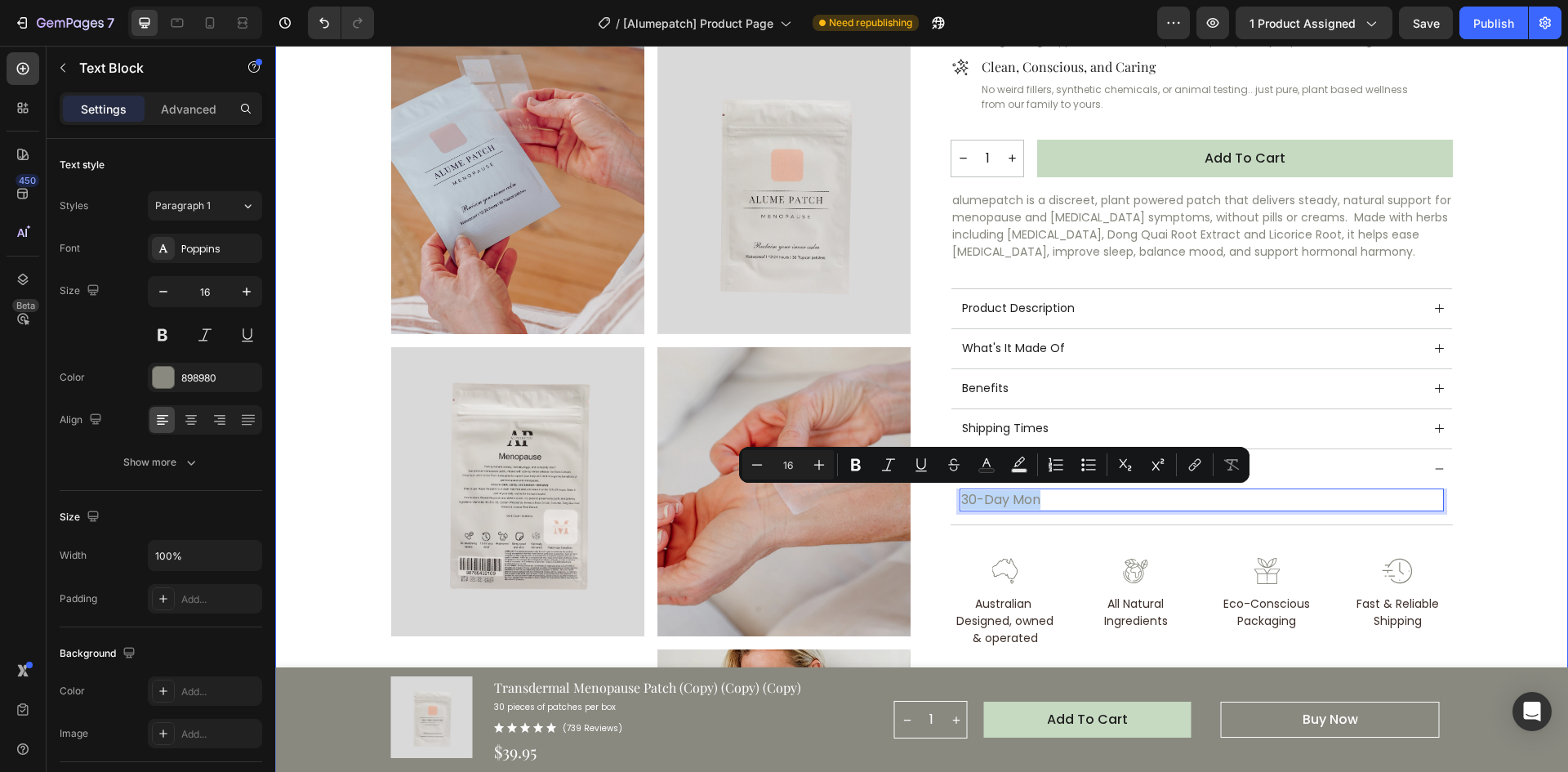
click at [1499, 327] on div "Product Images Loox - Rating widget Loox “Sleepless nights, [MEDICAL_DATA], moo…" at bounding box center [921, 280] width 1253 height 1317
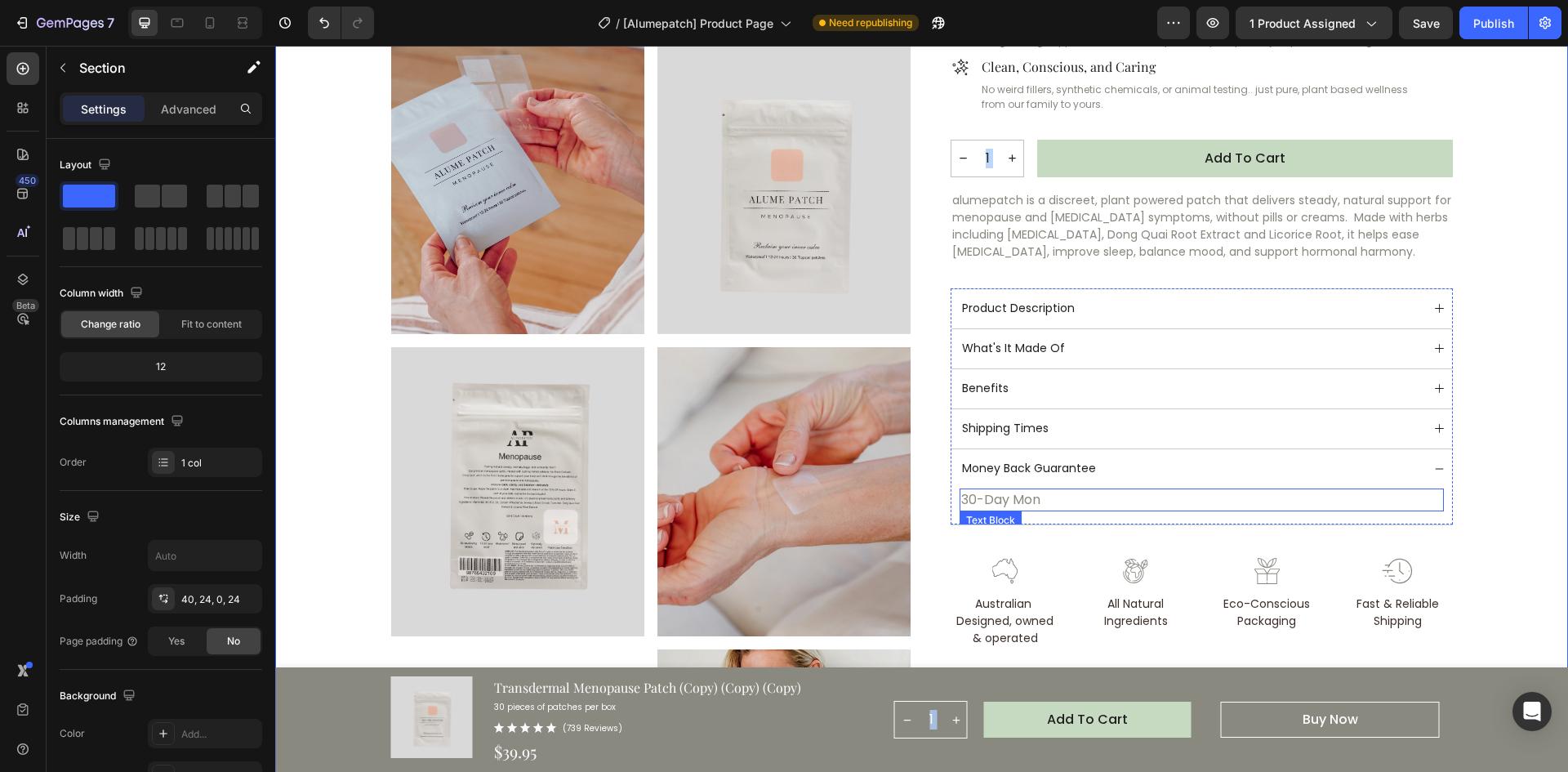
click at [1039, 498] on p "30-Day Mon" at bounding box center [1202, 499] width 481 height 19
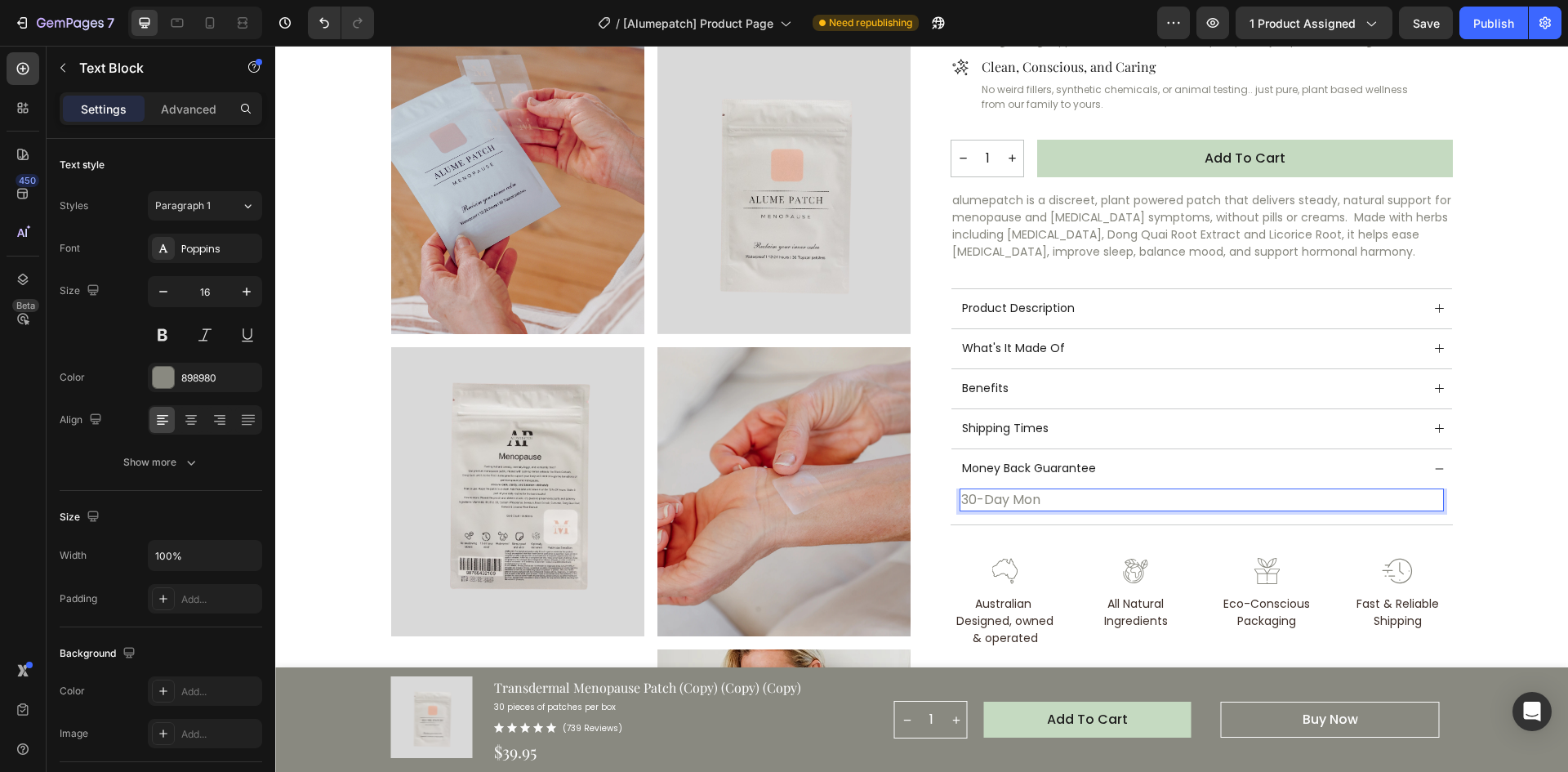
click at [1025, 500] on p "30-Day Mon" at bounding box center [1202, 499] width 481 height 19
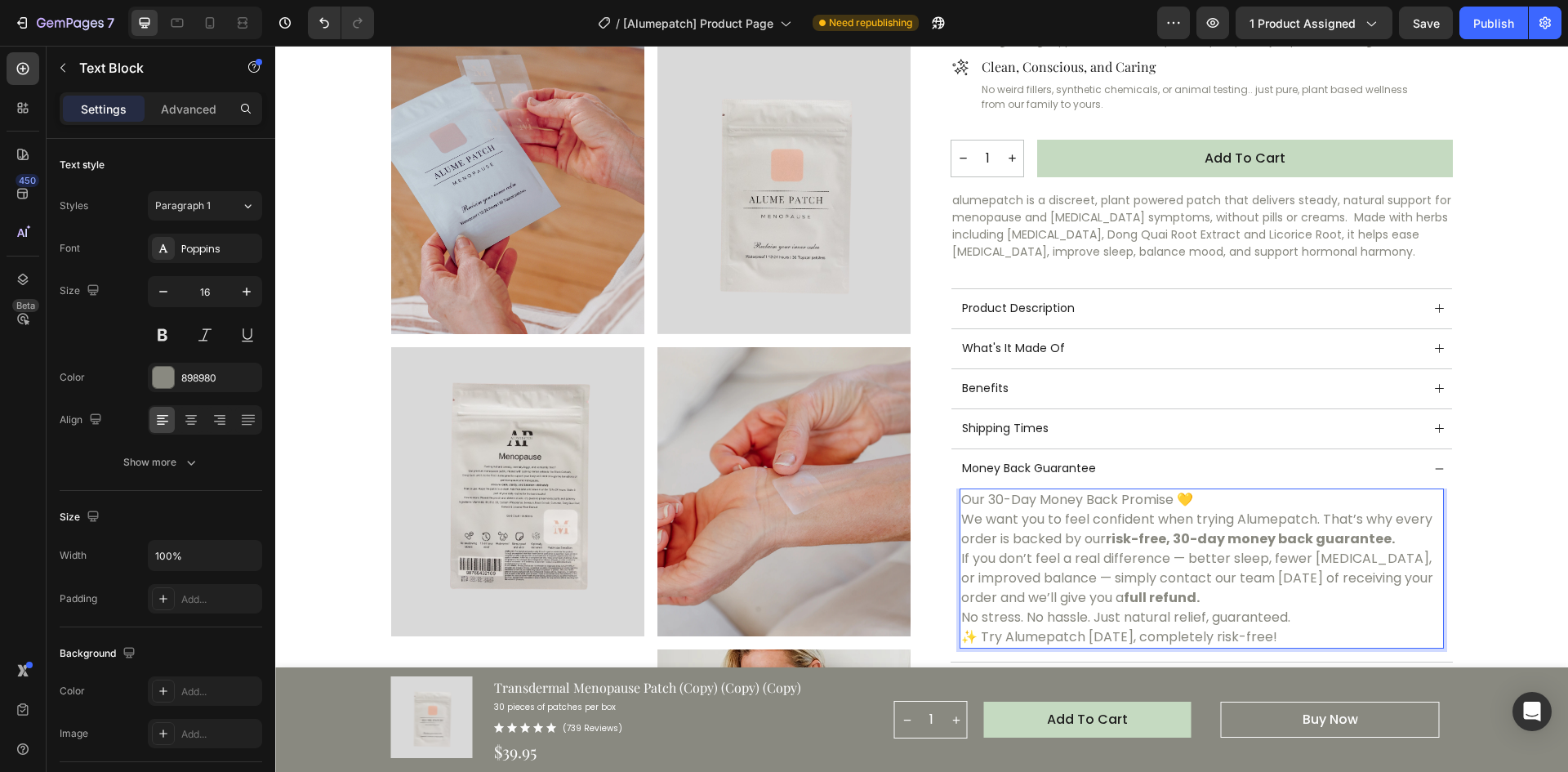
click at [1242, 505] on p "Our 30-Day Money Back Promise 💛" at bounding box center [1202, 499] width 481 height 19
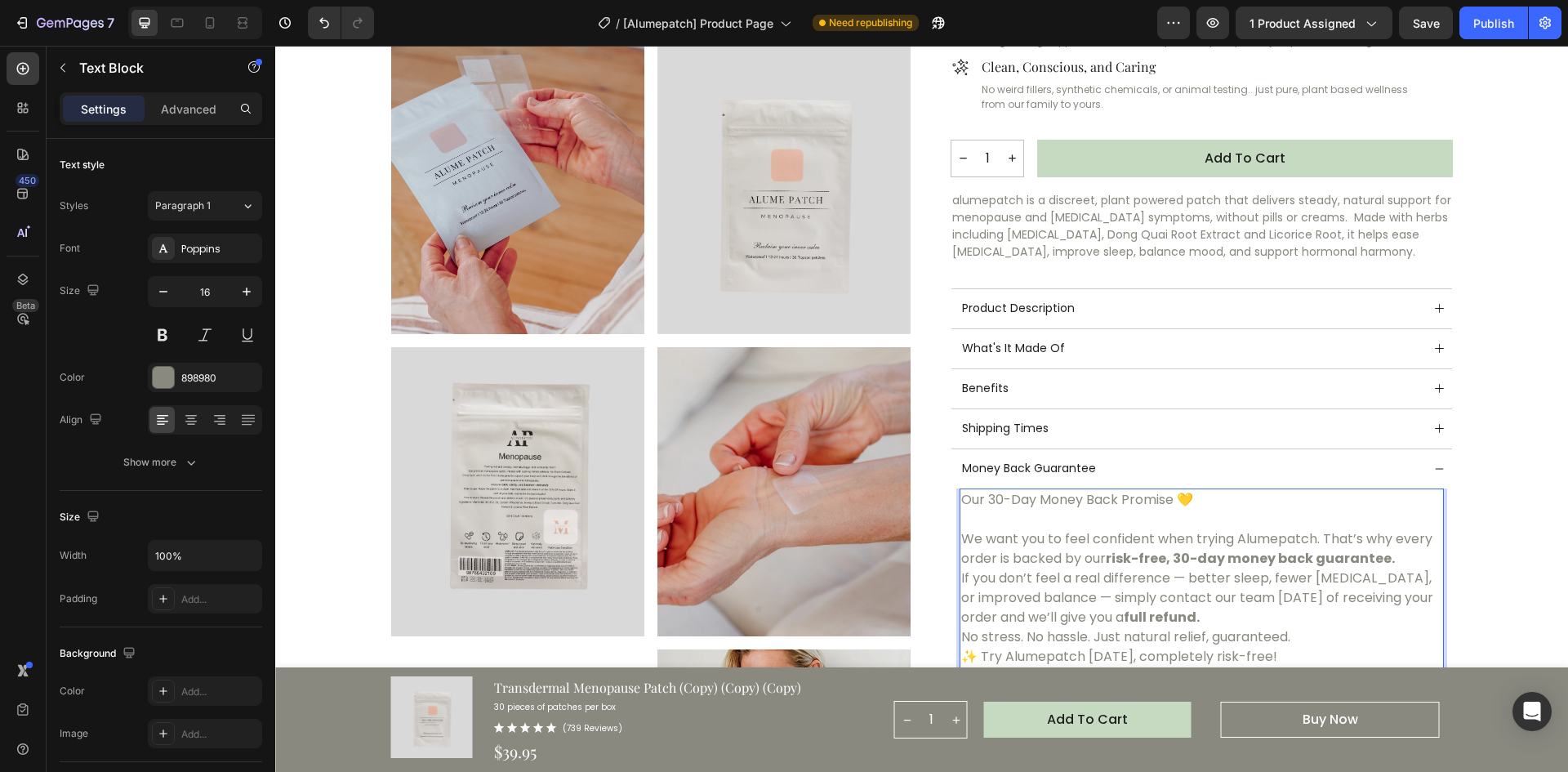
click at [1274, 619] on p "If you don’t feel a real difference — better sleep, fewer [MEDICAL_DATA], or im…" at bounding box center [1202, 598] width 481 height 59
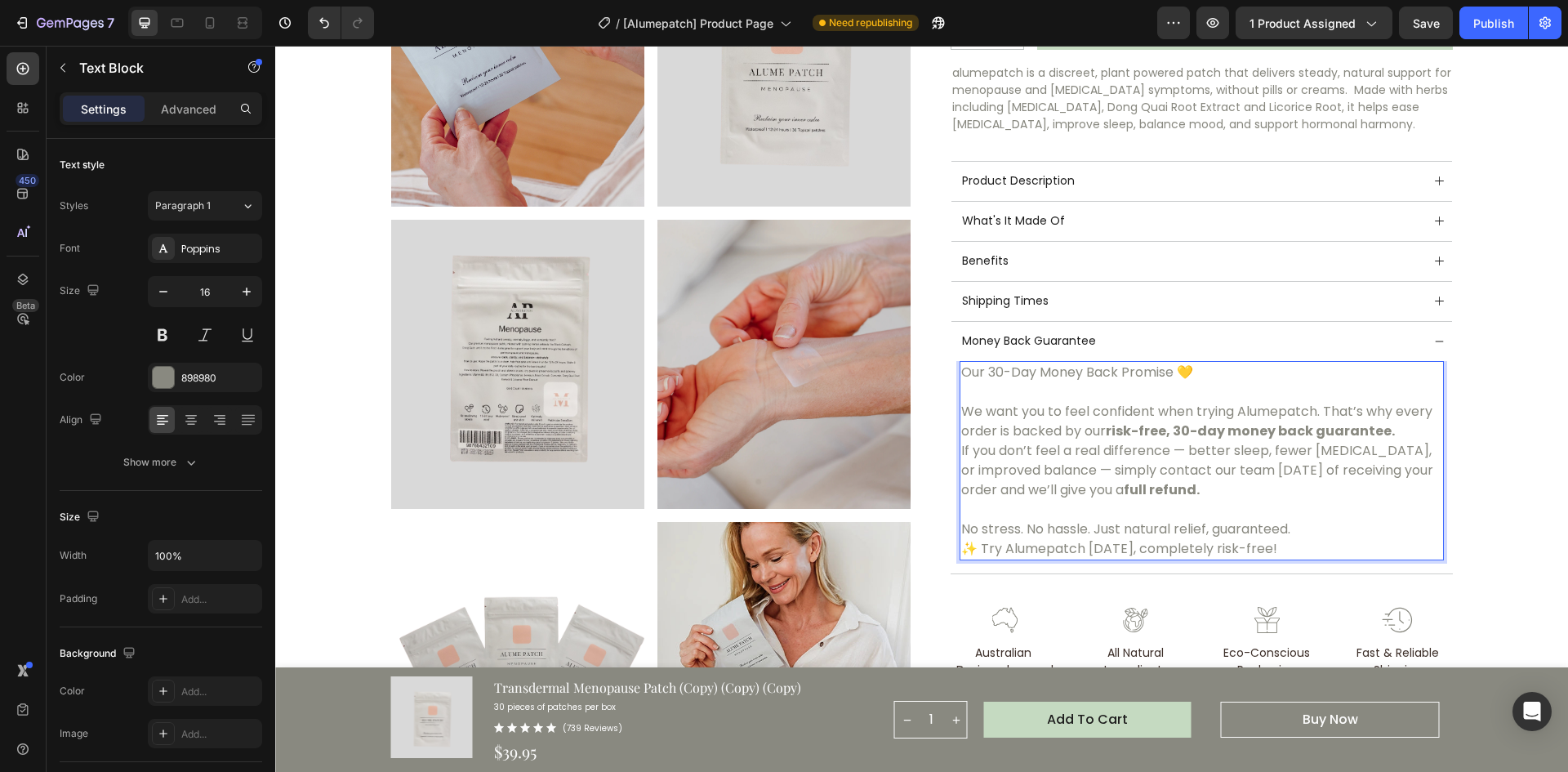
scroll to position [654, 0]
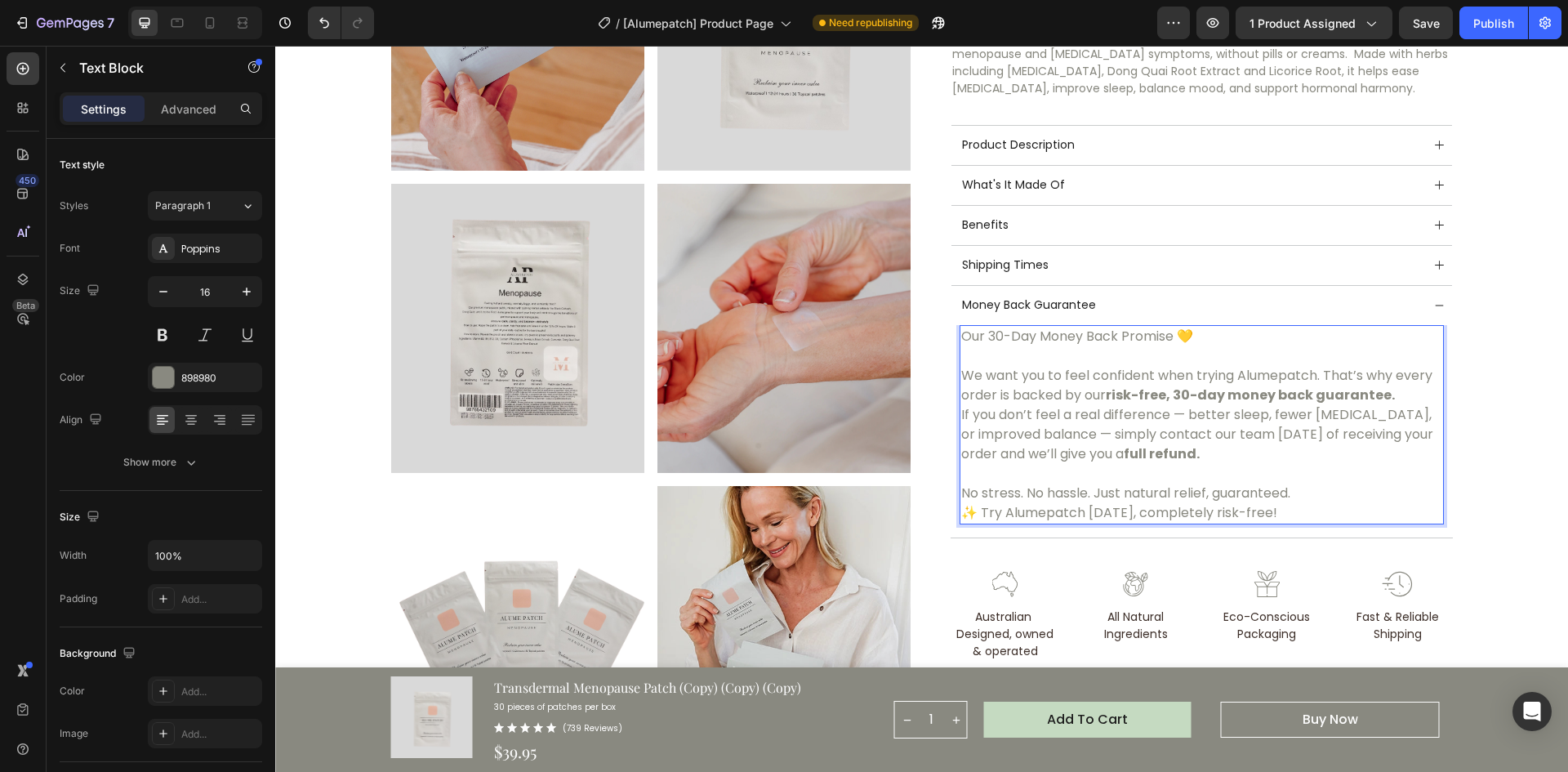
click at [1304, 494] on p "No stress. No hassle. Just natural relief, guaranteed." at bounding box center [1202, 493] width 481 height 19
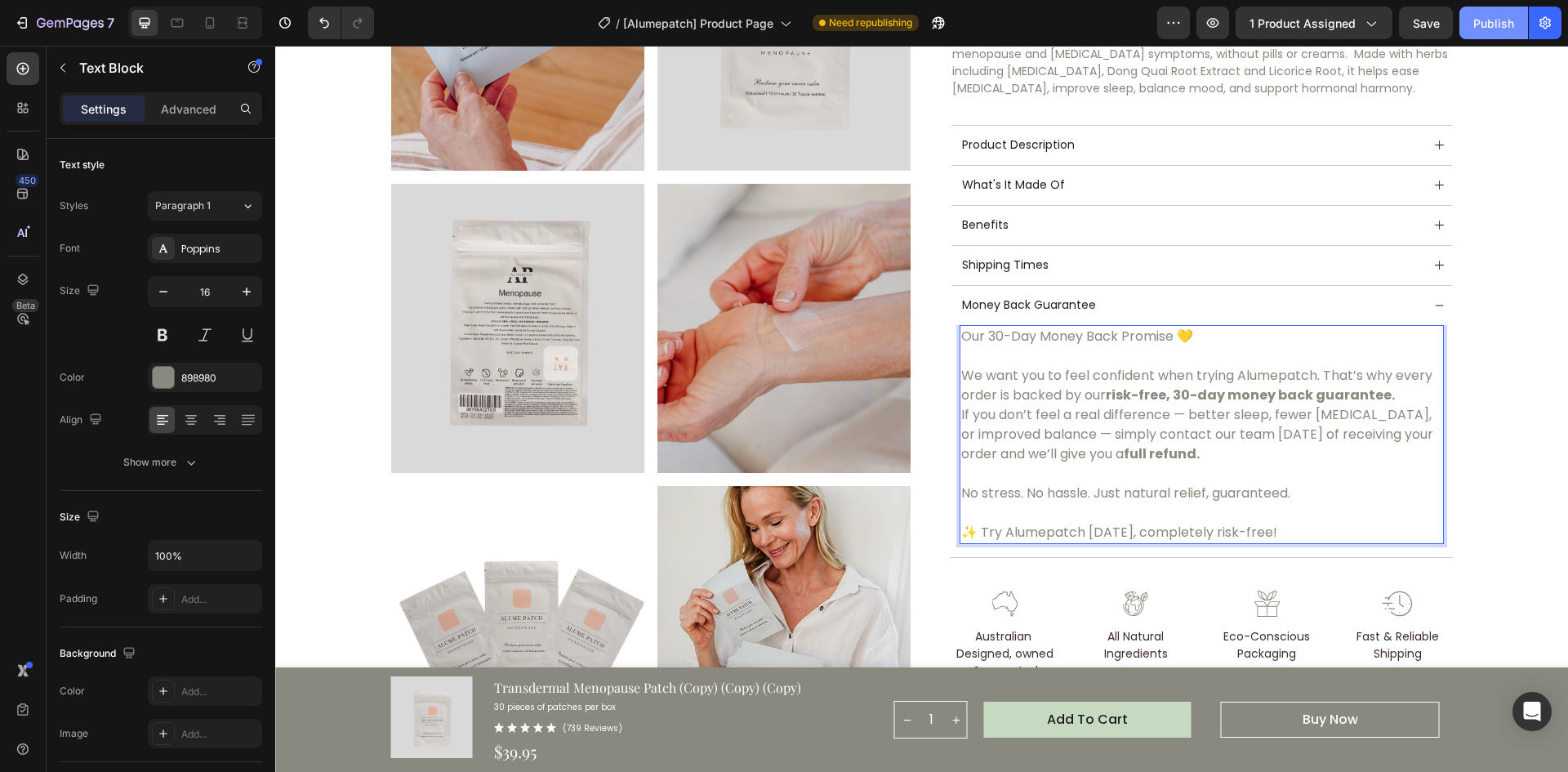
click at [1477, 18] on div "Publish" at bounding box center [1494, 23] width 41 height 18
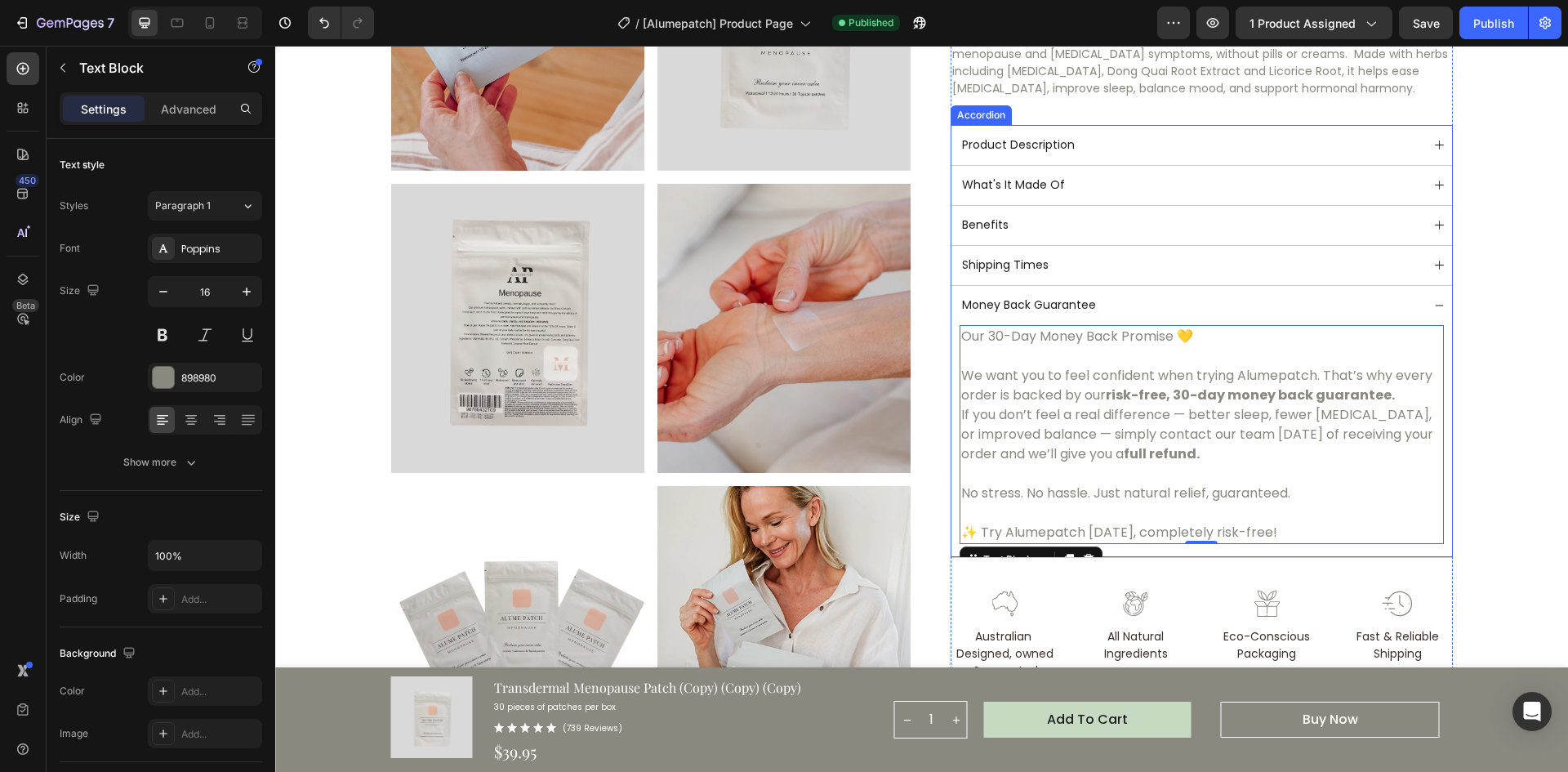
click at [1435, 261] on icon at bounding box center [1440, 266] width 9 height 9
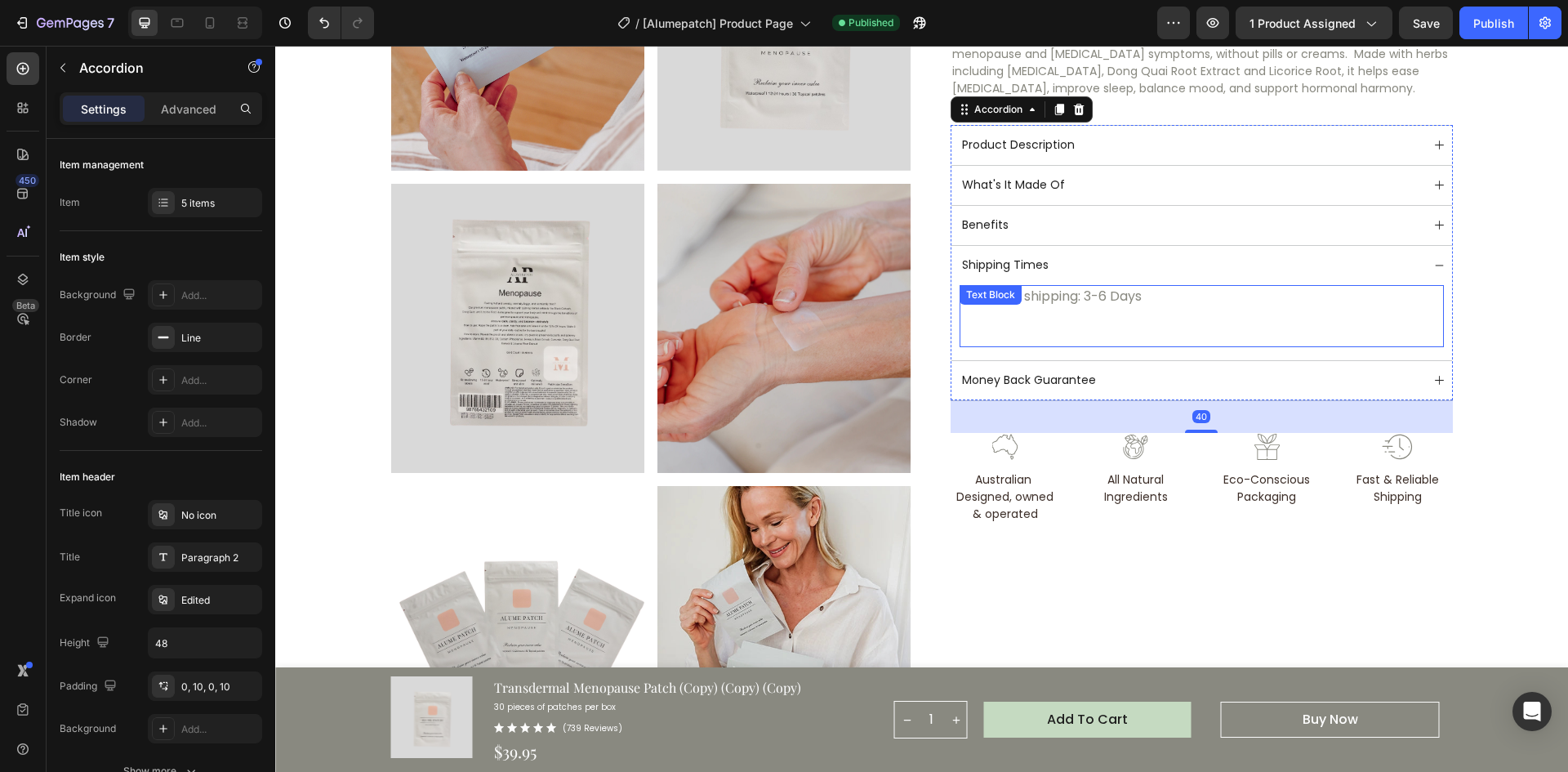
click at [1082, 322] on p "Standard shipping: 3-6 Days" at bounding box center [1202, 316] width 481 height 59
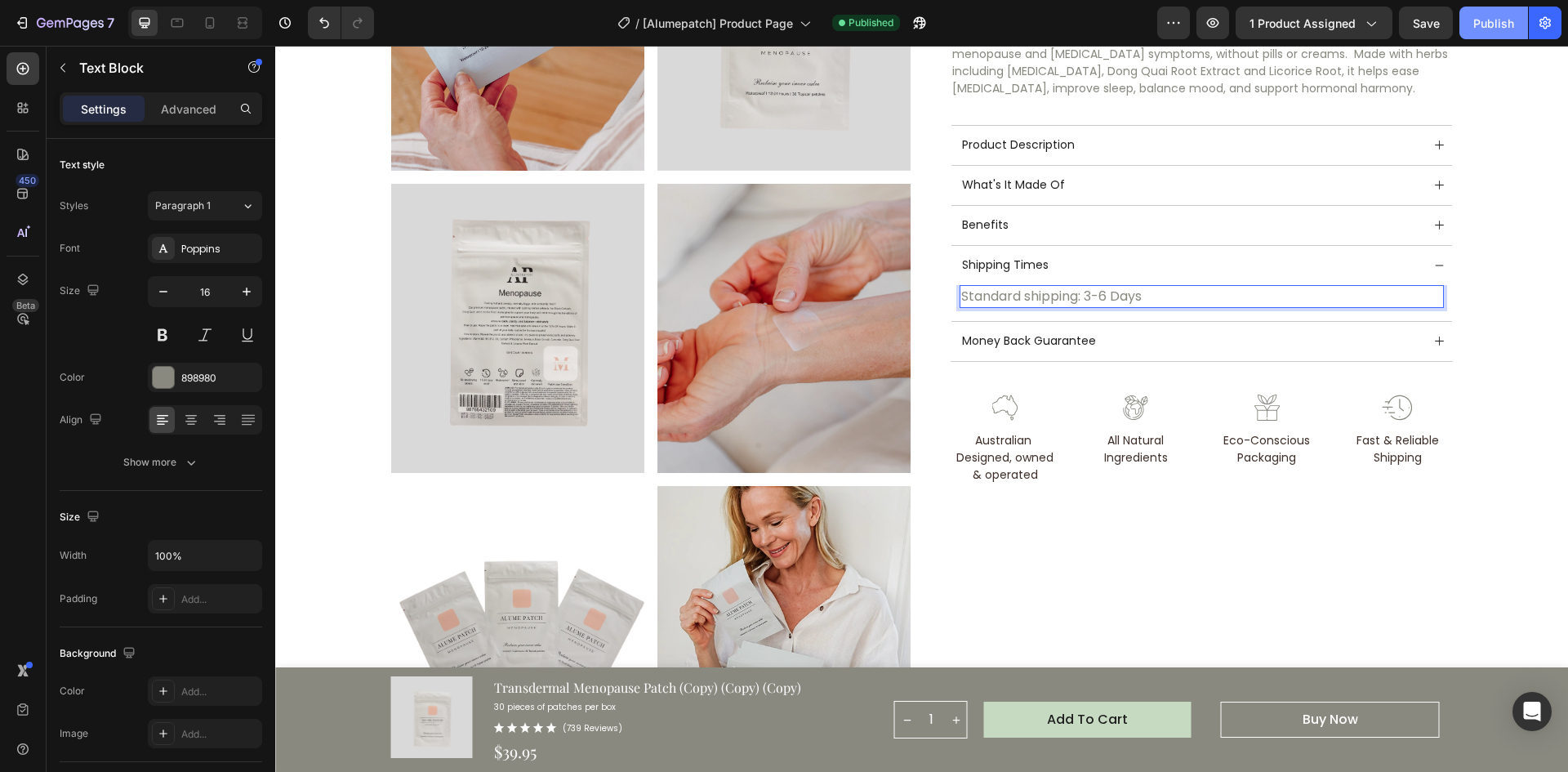
click at [1509, 35] on button "Publish" at bounding box center [1494, 22] width 68 height 32
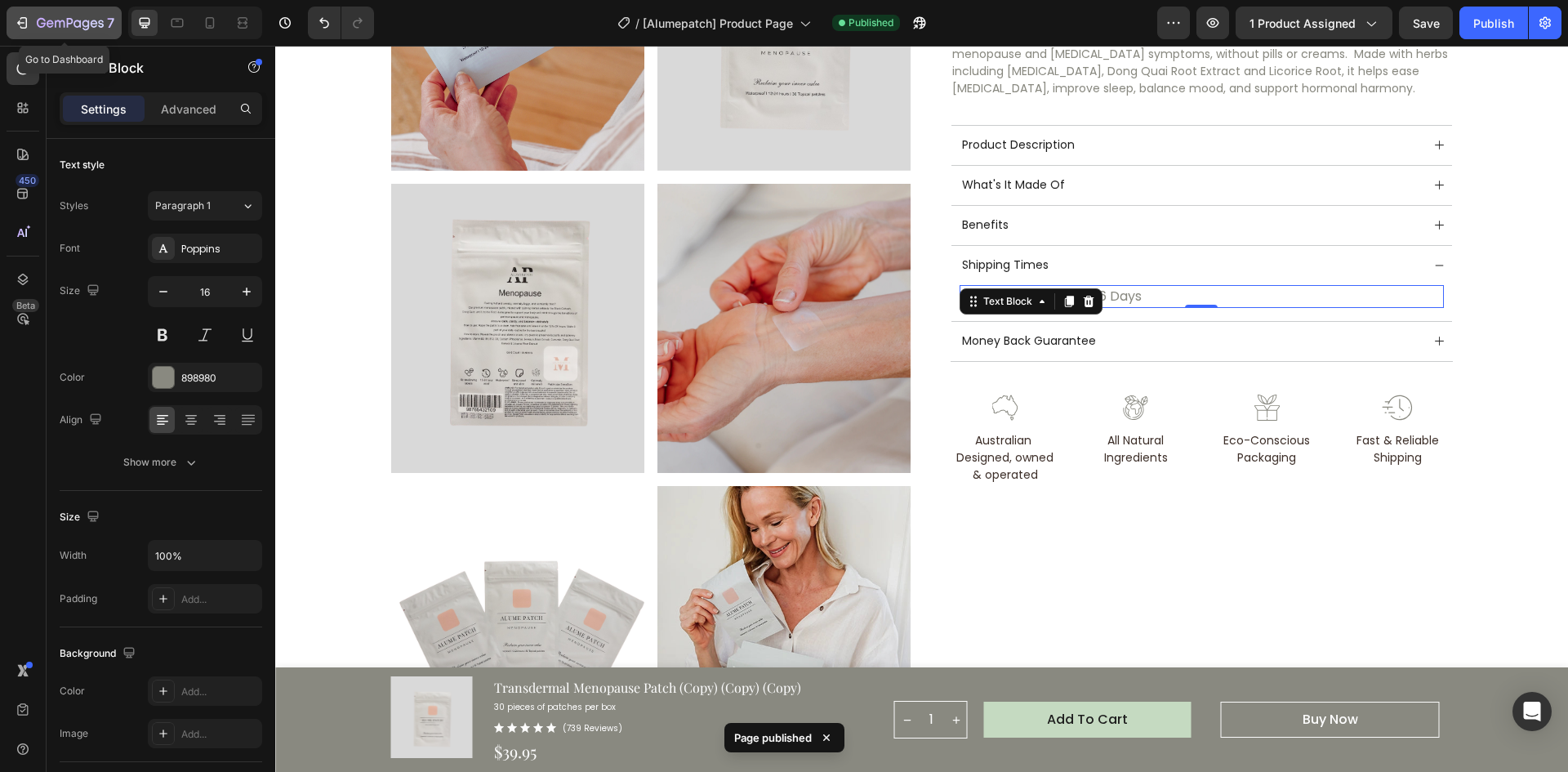
click at [32, 18] on div "7" at bounding box center [64, 22] width 101 height 19
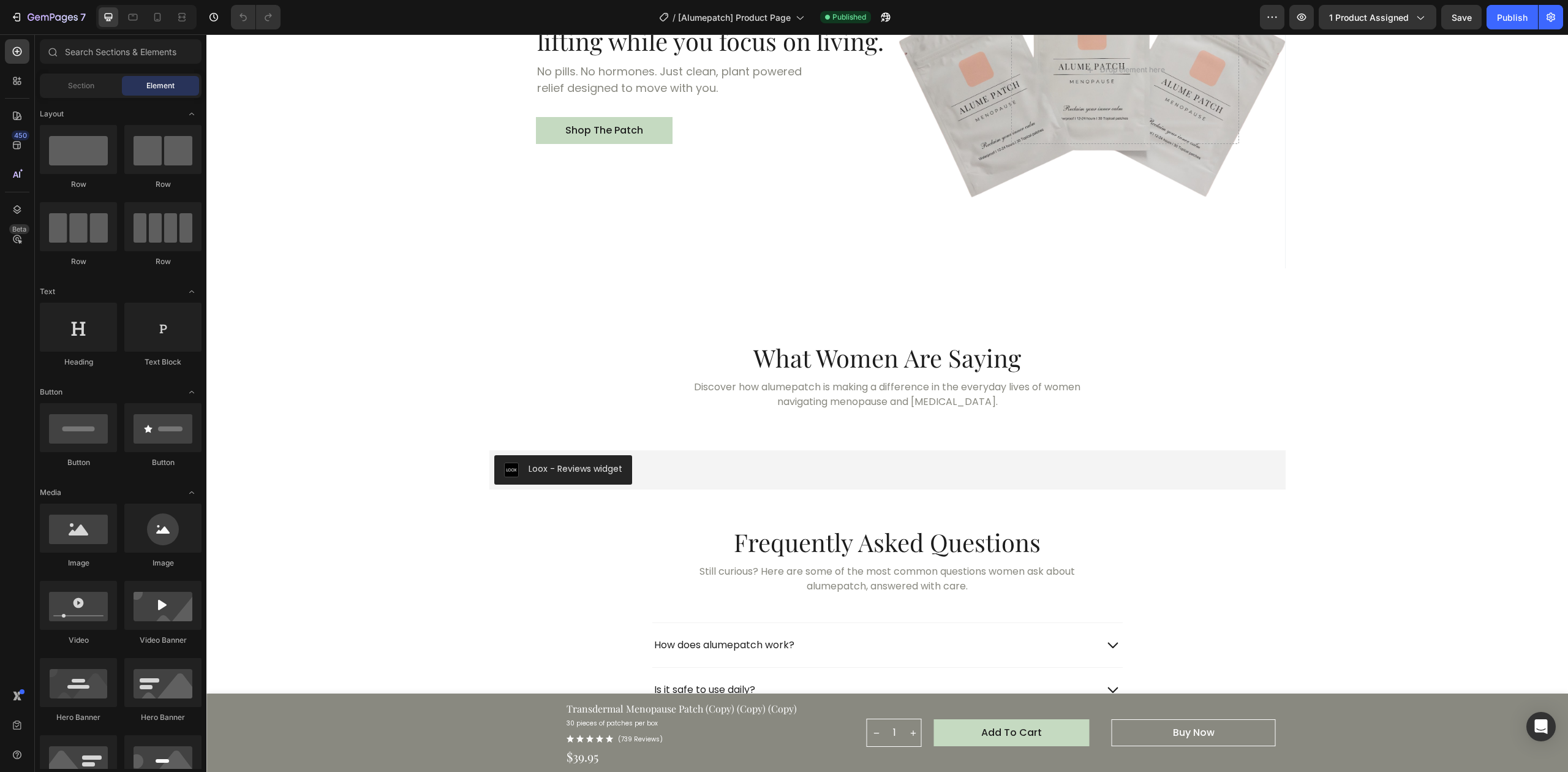
scroll to position [3614, 0]
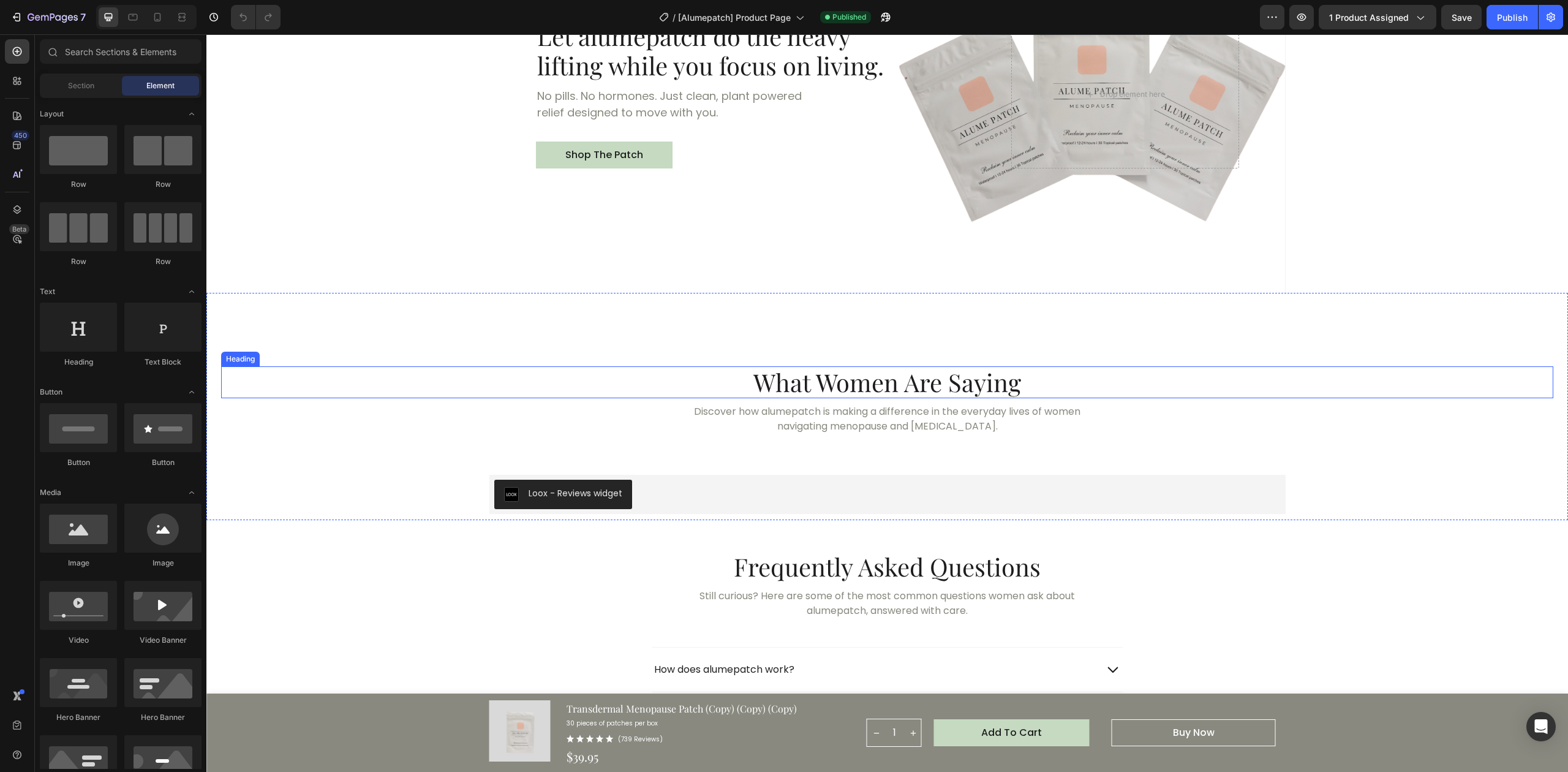
click at [718, 386] on h2 "What Women Are Saying" at bounding box center [887, 383] width 1332 height 32
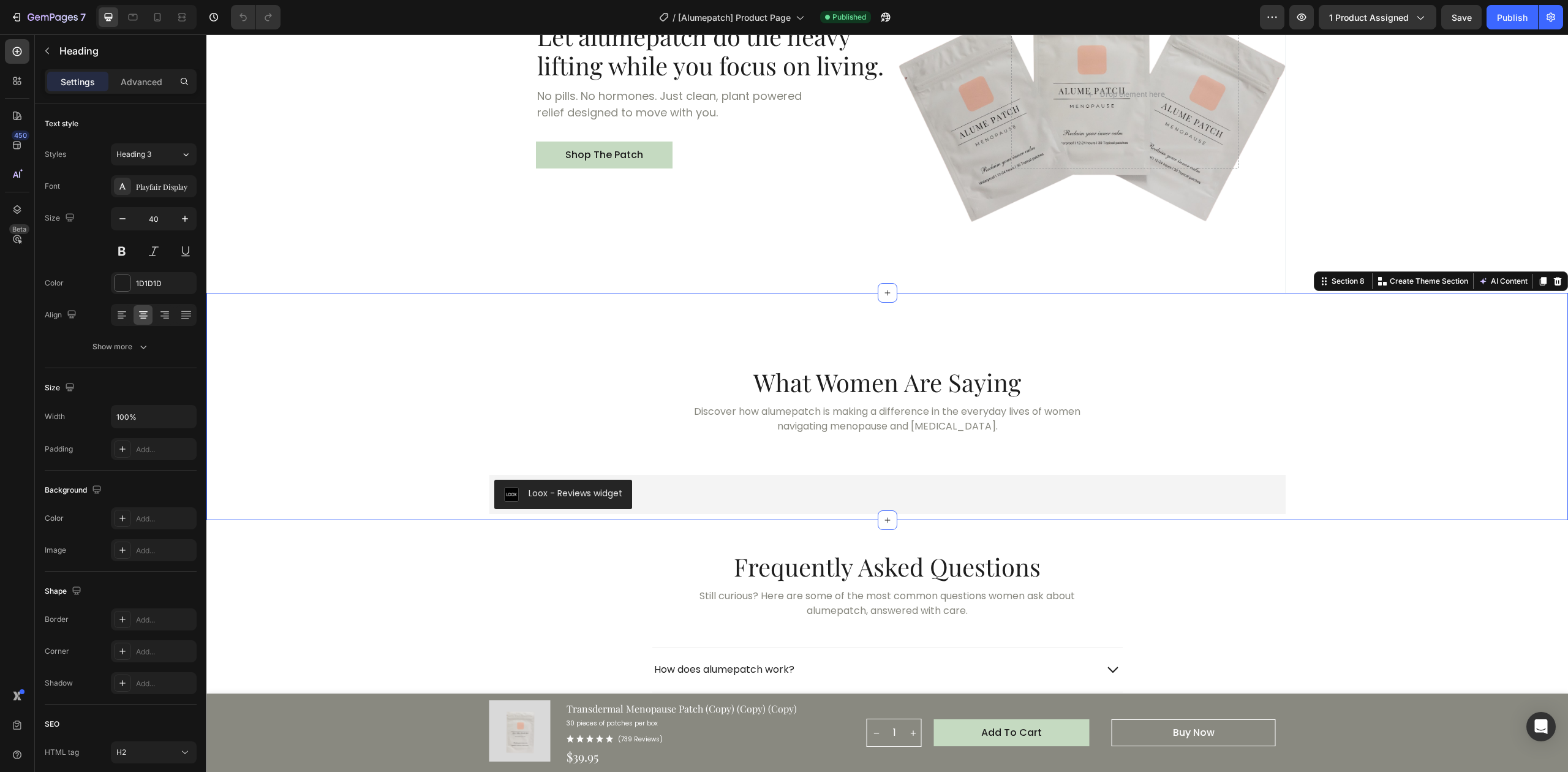
click at [523, 440] on div "What Women Are Saying Heading Discover how alumepatch is making a difference in…" at bounding box center [887, 440] width 1332 height 147
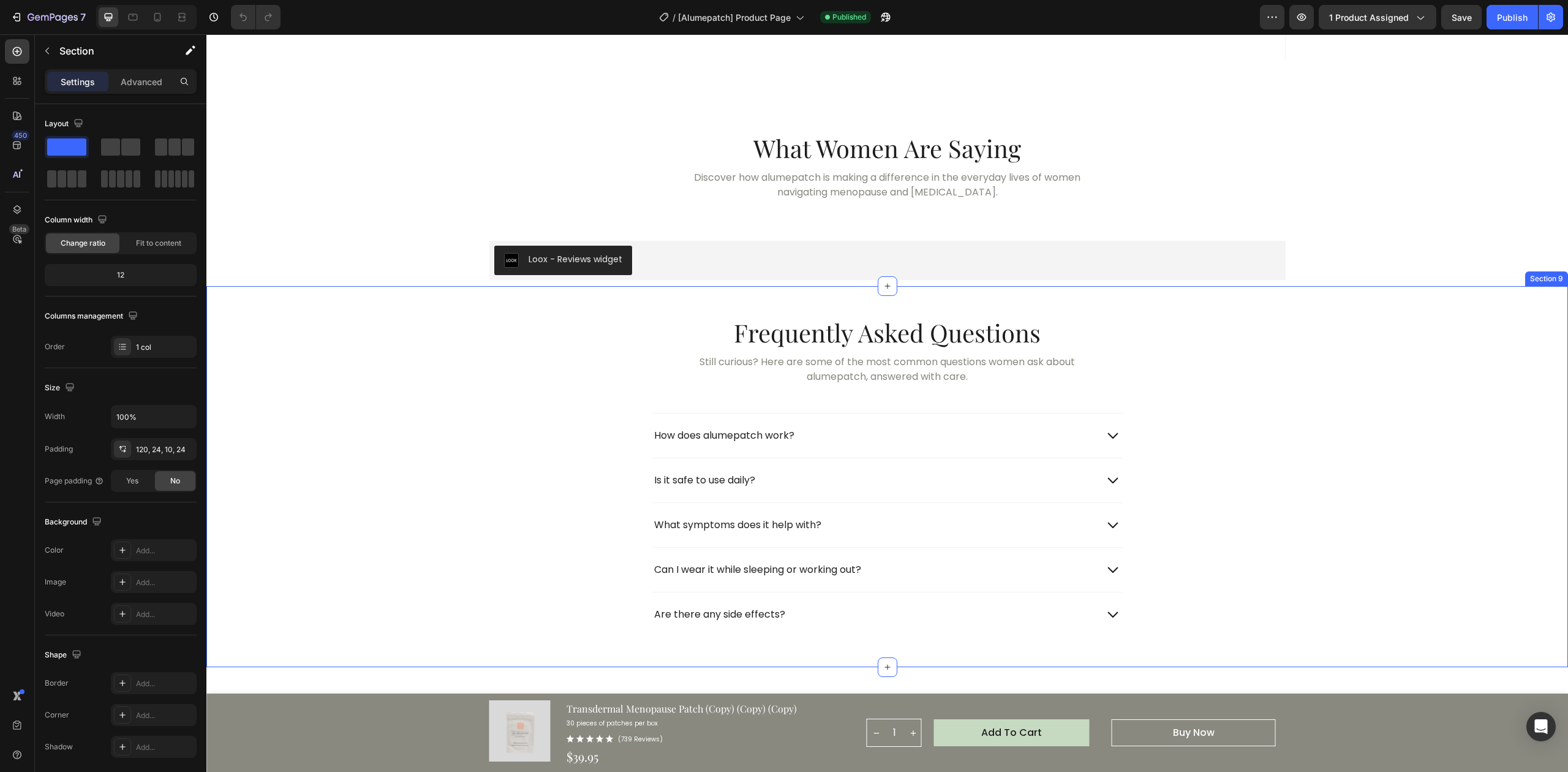
scroll to position [3778, 0]
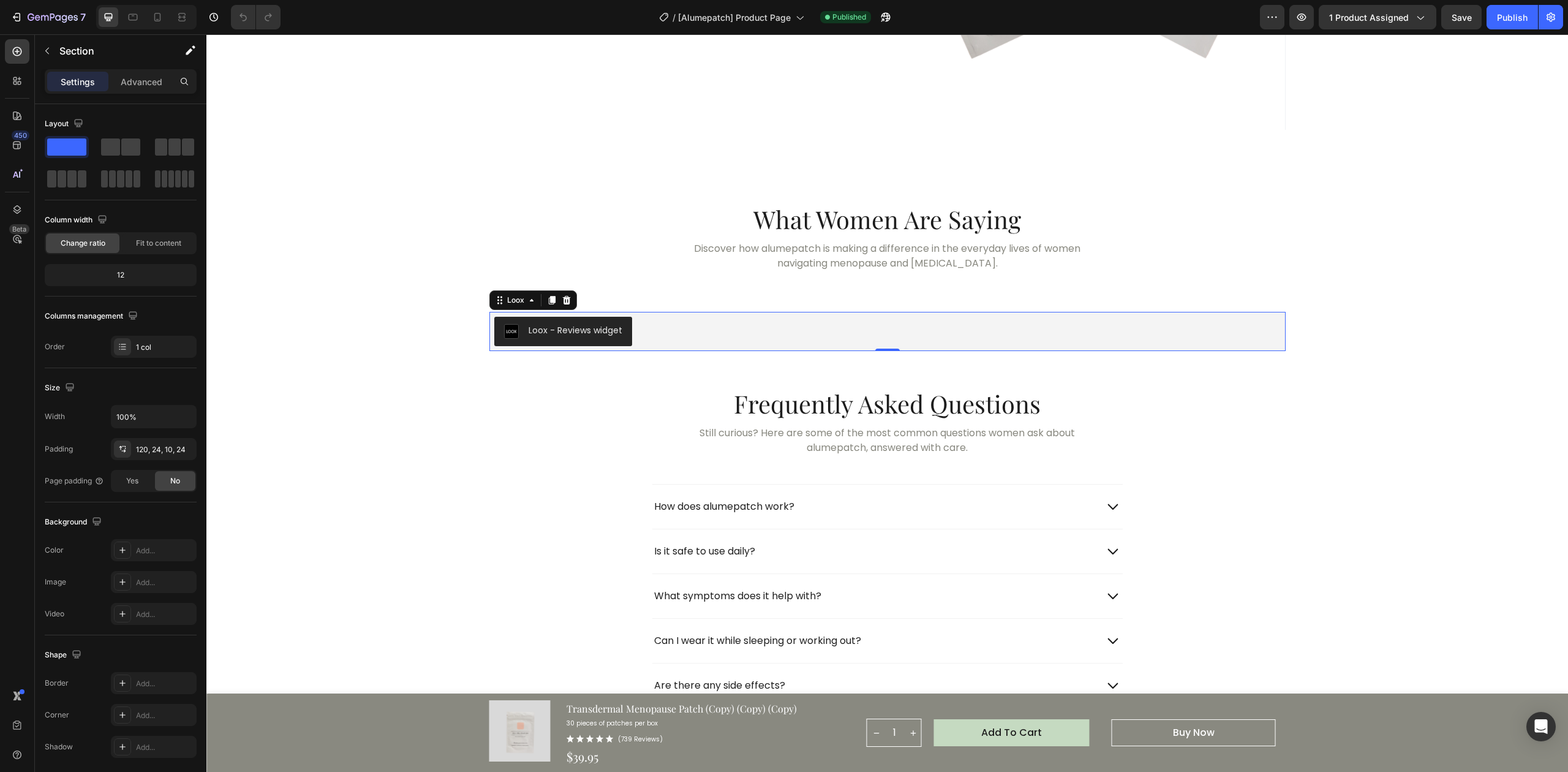
click at [691, 335] on div "Loox - Reviews widget" at bounding box center [887, 331] width 786 height 30
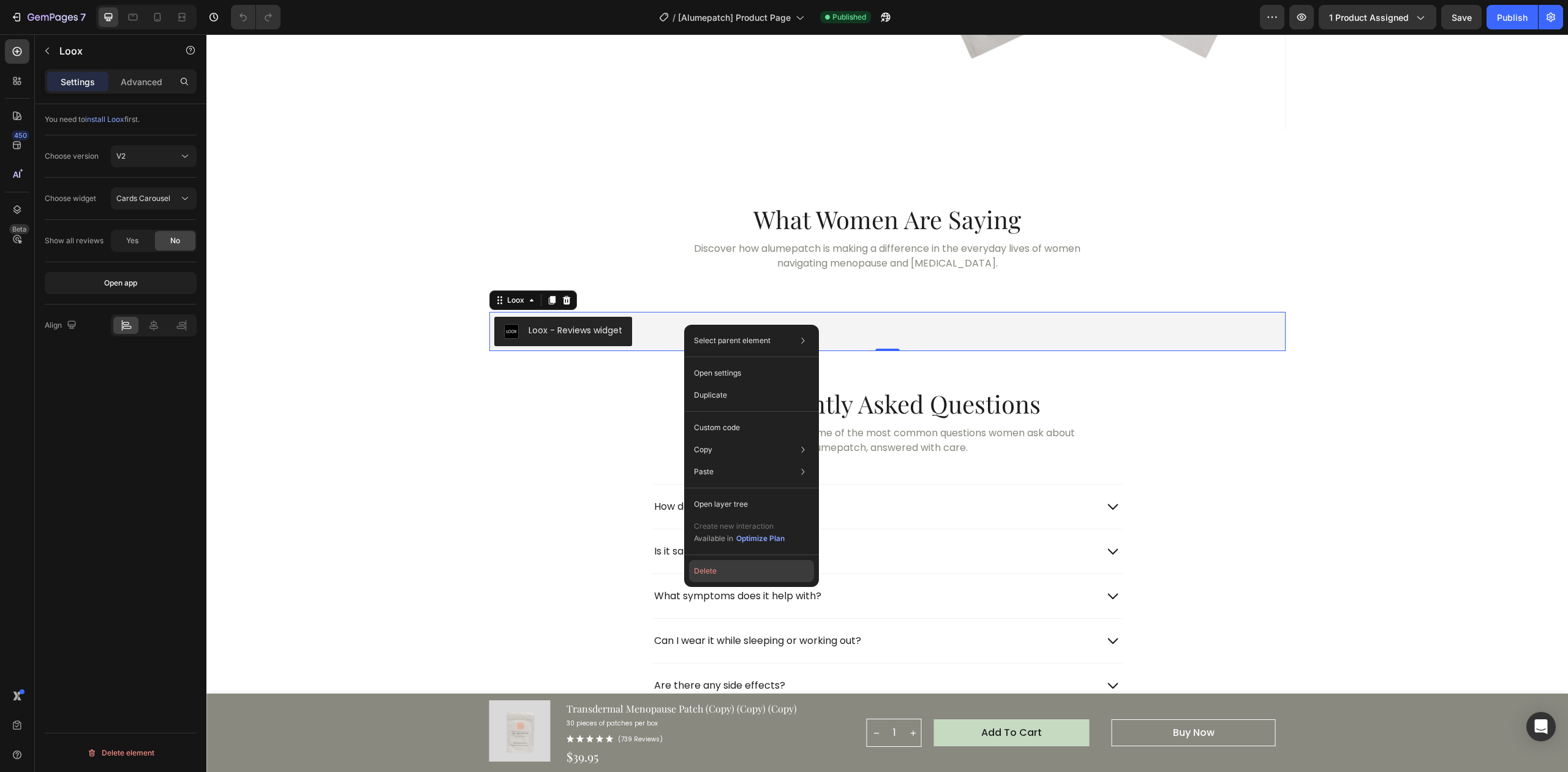
click at [755, 576] on button "Delete" at bounding box center [751, 571] width 125 height 22
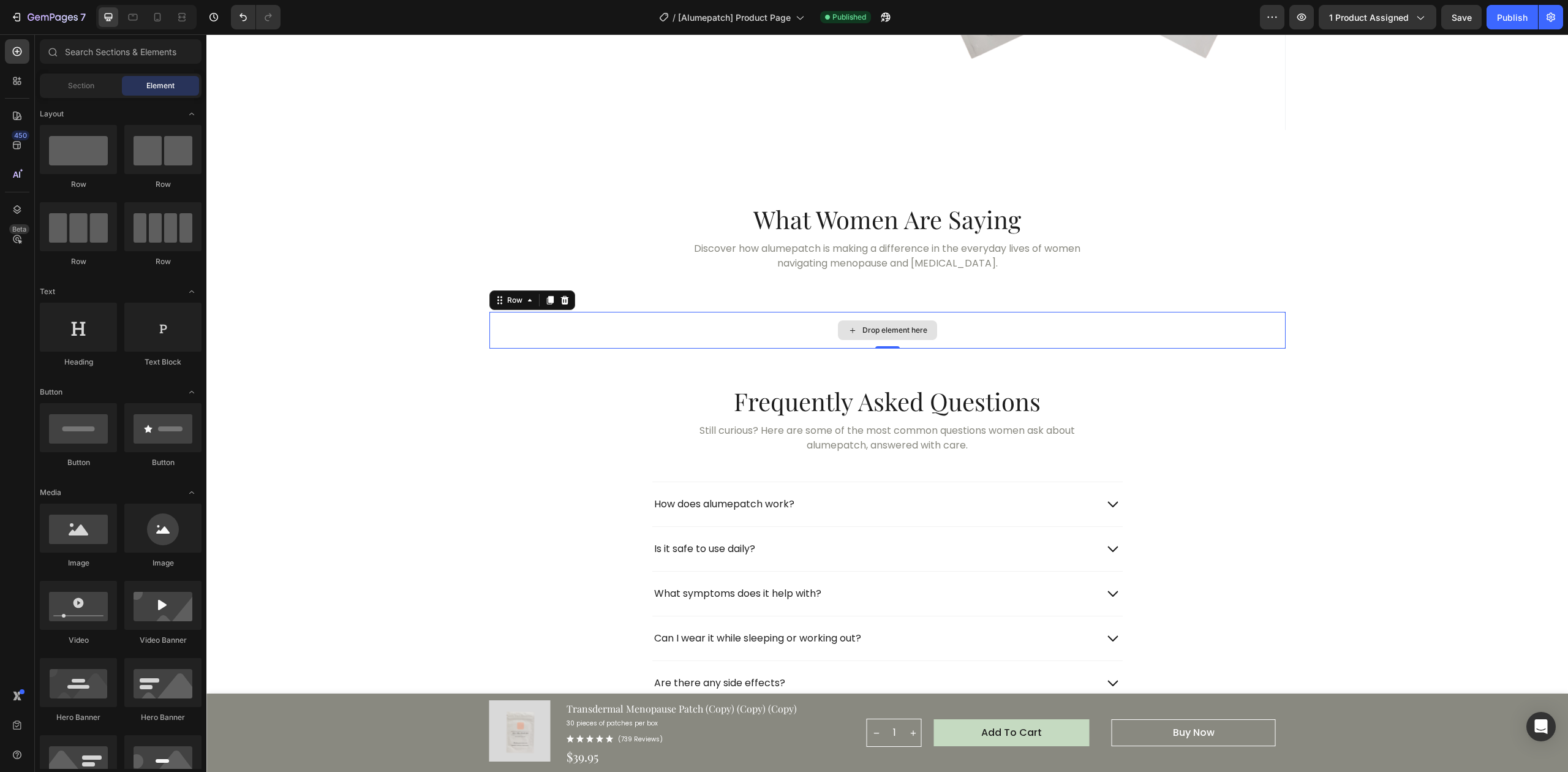
click at [667, 335] on div "Drop element here" at bounding box center [887, 330] width 796 height 37
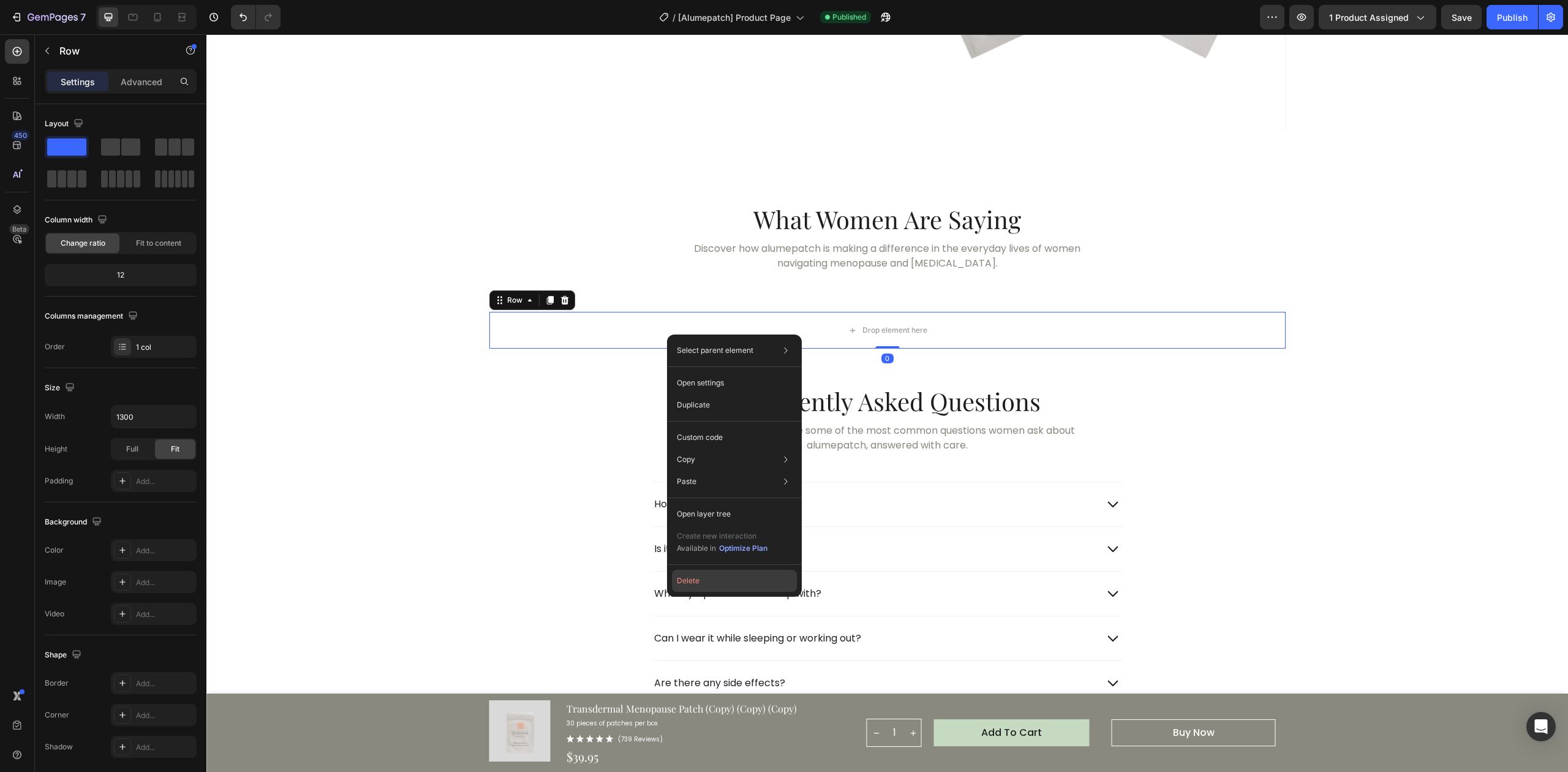
click at [719, 578] on button "Delete" at bounding box center [735, 581] width 125 height 22
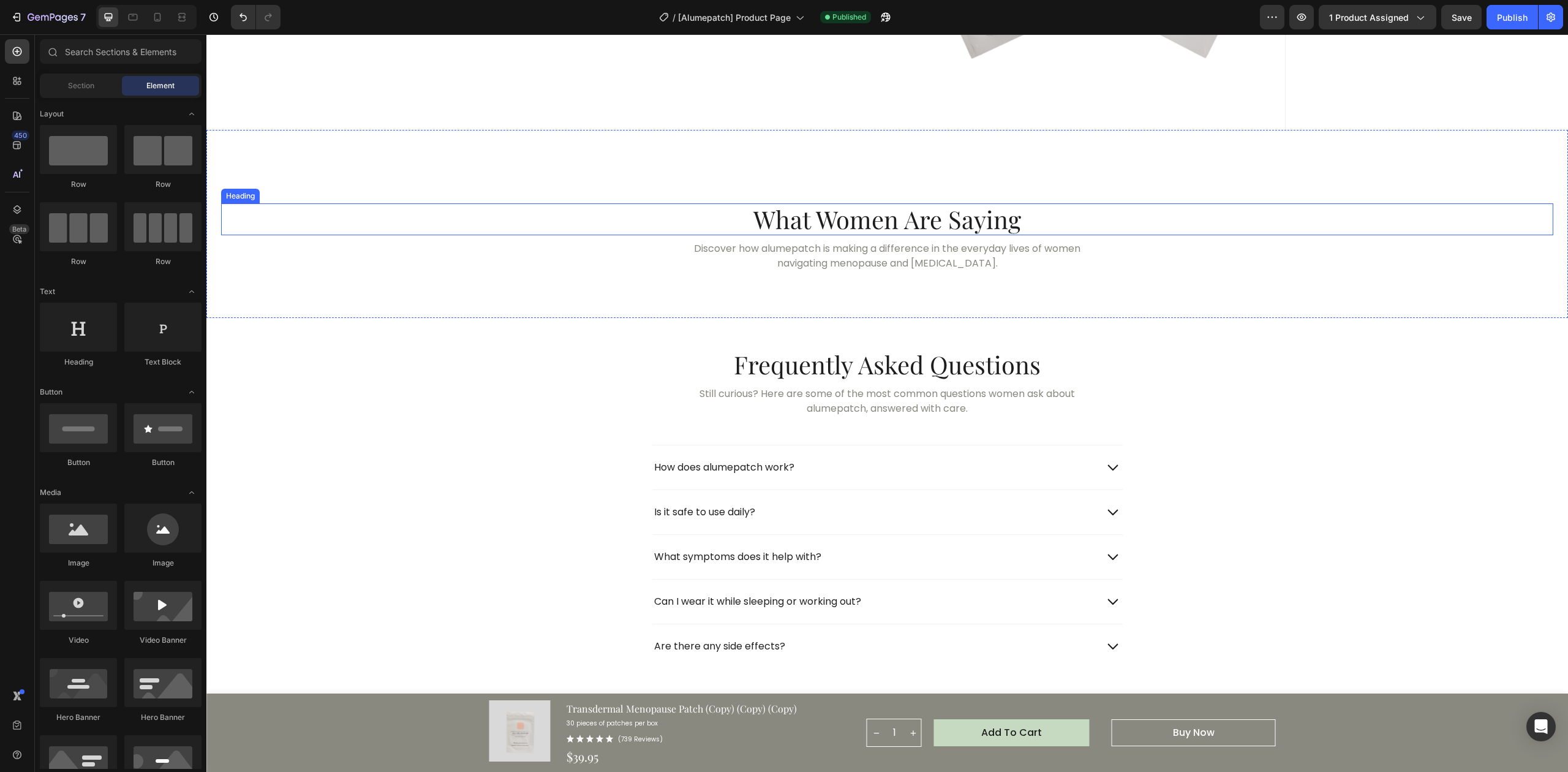
click at [662, 240] on div "Discover how alumepatch is making a difference in the everyday lives of women n…" at bounding box center [887, 256] width 1332 height 32
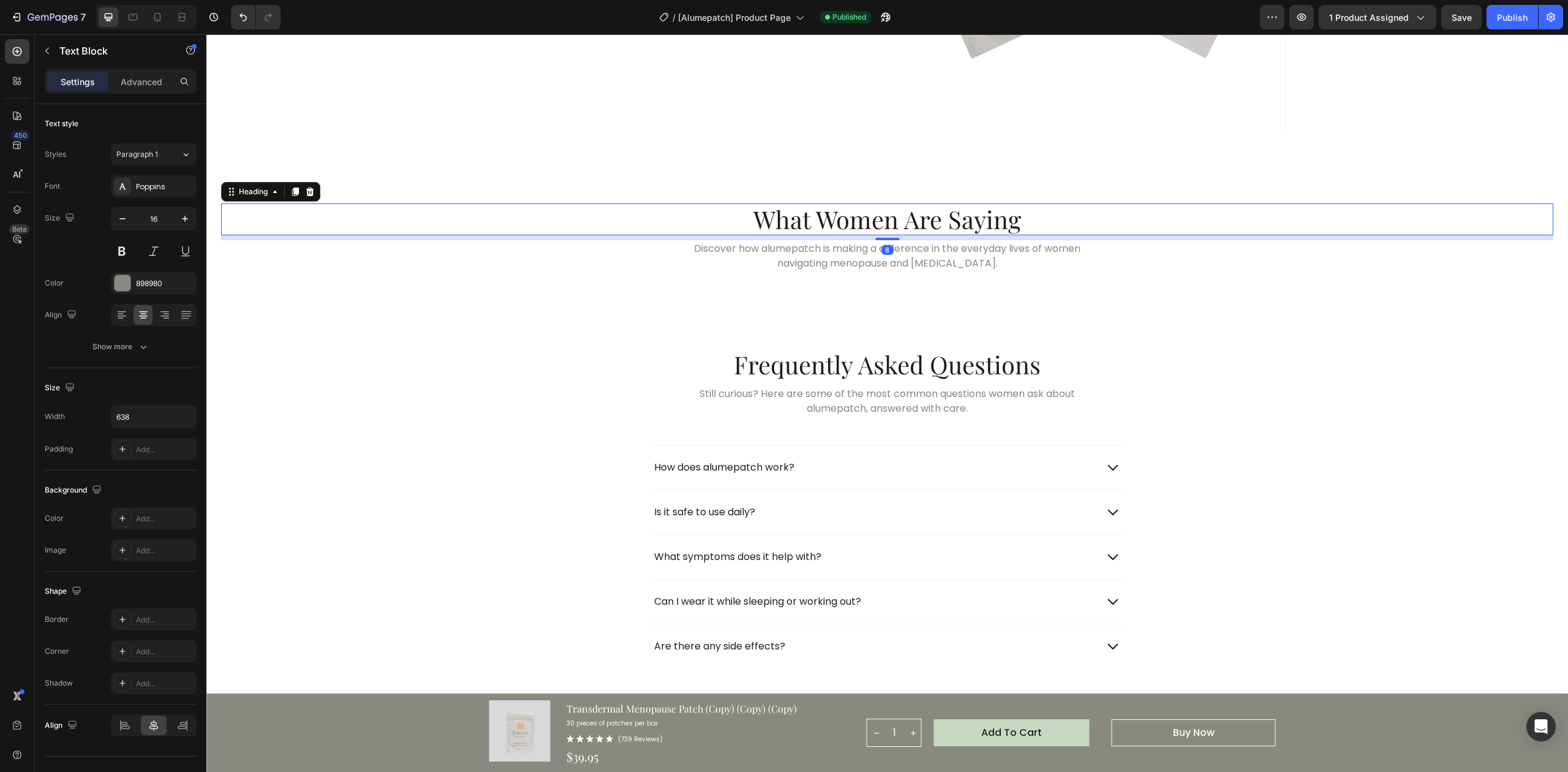
click at [677, 209] on h2 "What Women Are Saying" at bounding box center [887, 219] width 1332 height 32
click at [679, 258] on div "Discover how alumepatch is making a difference in the everyday lives of women n…" at bounding box center [887, 256] width 1332 height 32
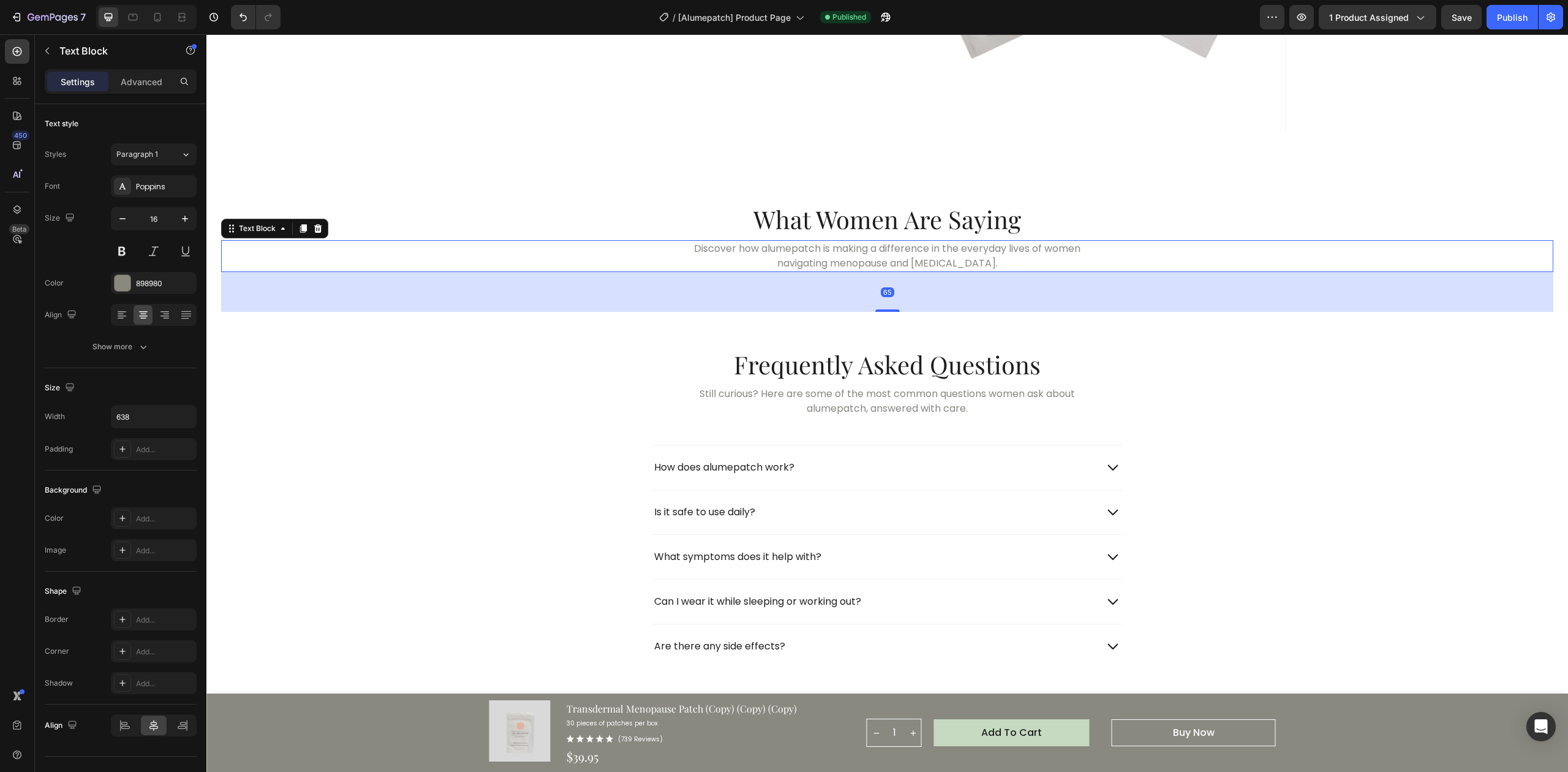
click at [703, 172] on div "What Women Are Saying Heading Discover how alumepatch is making a difference in…" at bounding box center [887, 224] width 1362 height 188
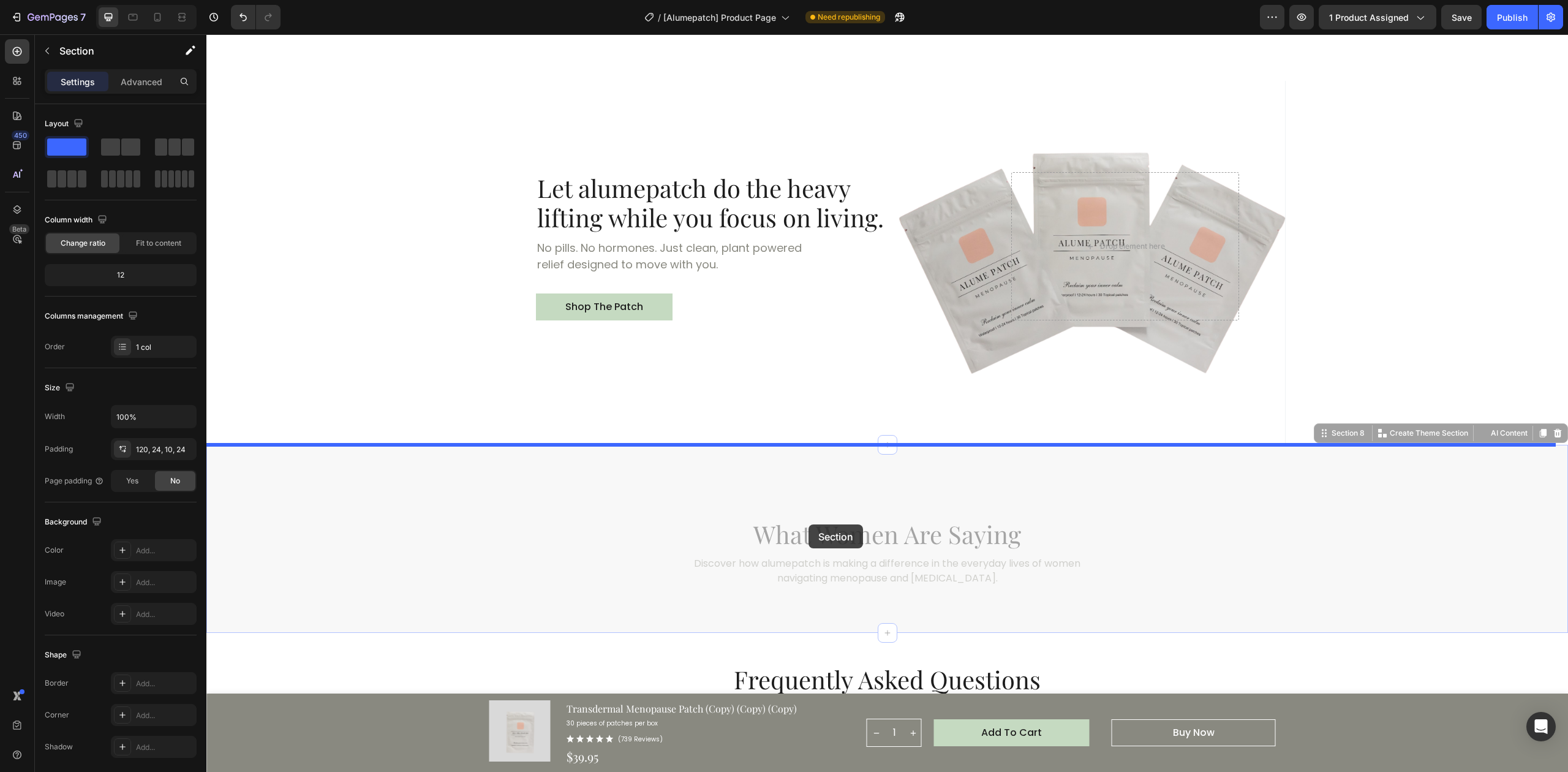
scroll to position [3528, 0]
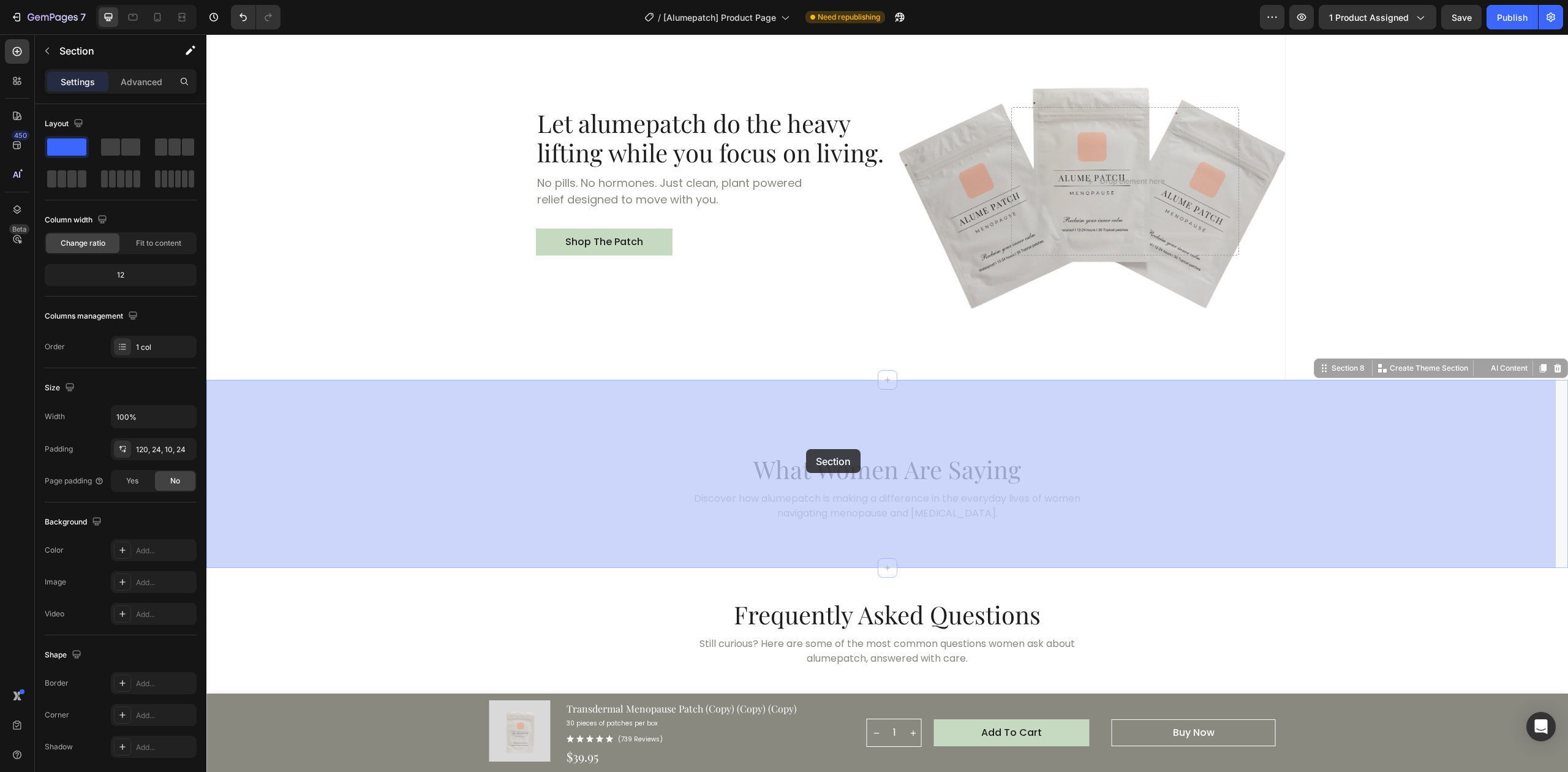
drag, startPoint x: 703, startPoint y: 178, endPoint x: 806, endPoint y: 449, distance: 289.9
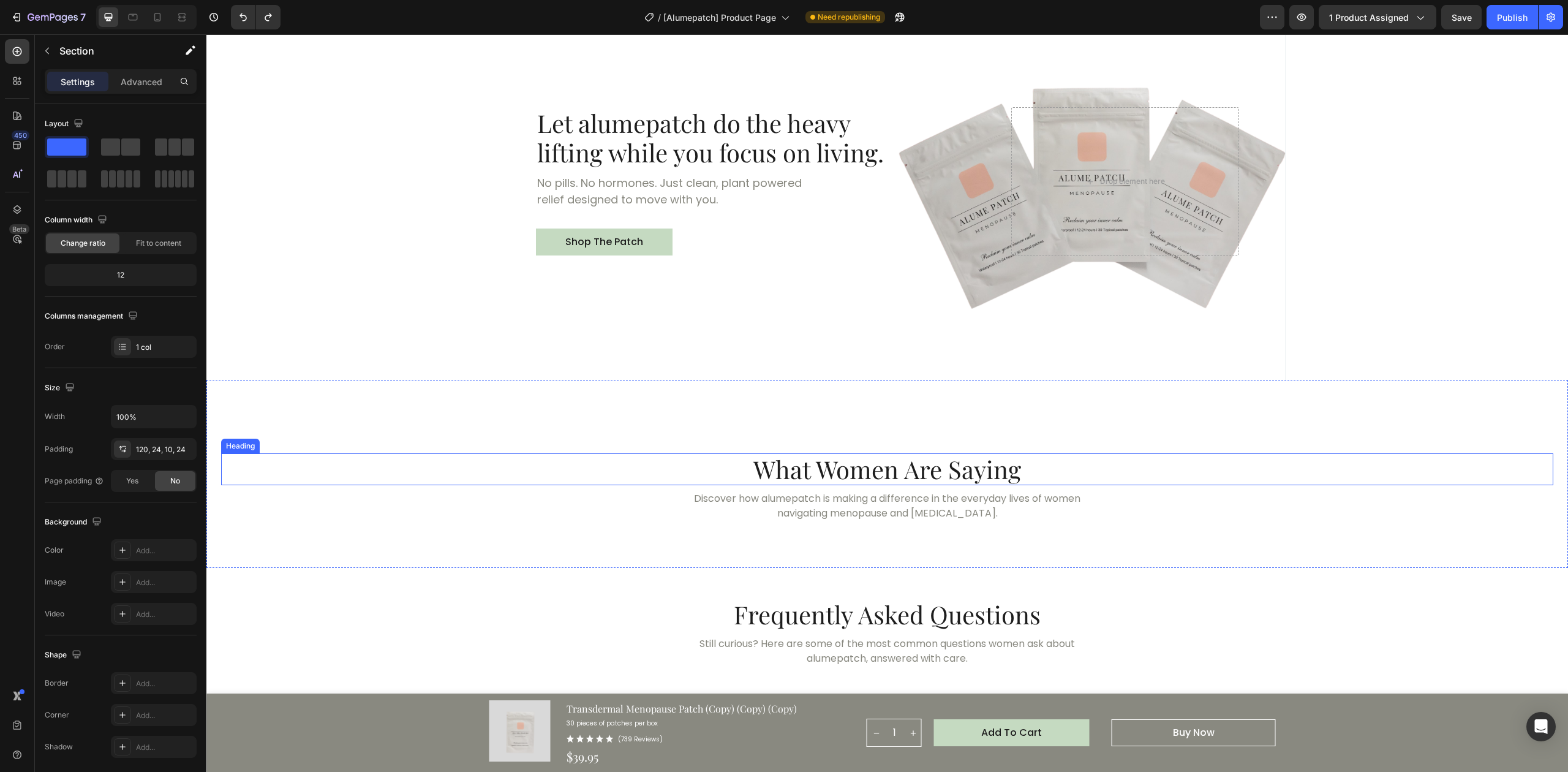
click at [895, 485] on div "What Women Are Saying Heading Discover how alumepatch is making a difference in…" at bounding box center [887, 507] width 1332 height 109
click at [1176, 469] on h2 "What Women Are Saying" at bounding box center [887, 469] width 1332 height 32
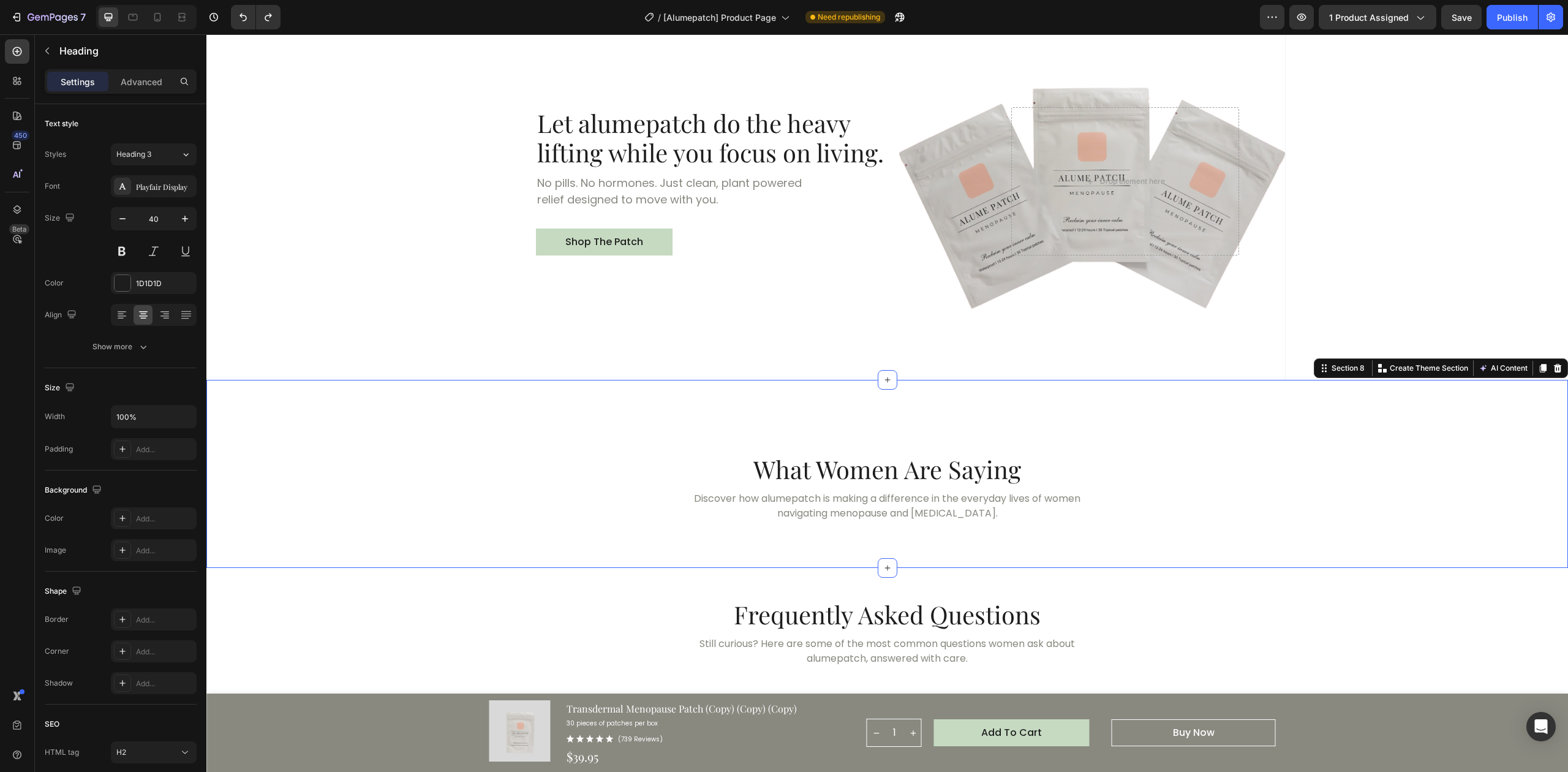
click at [1176, 527] on div "What Women Are Saying Heading Discover how alumepatch is making a difference in…" at bounding box center [887, 507] width 1332 height 109
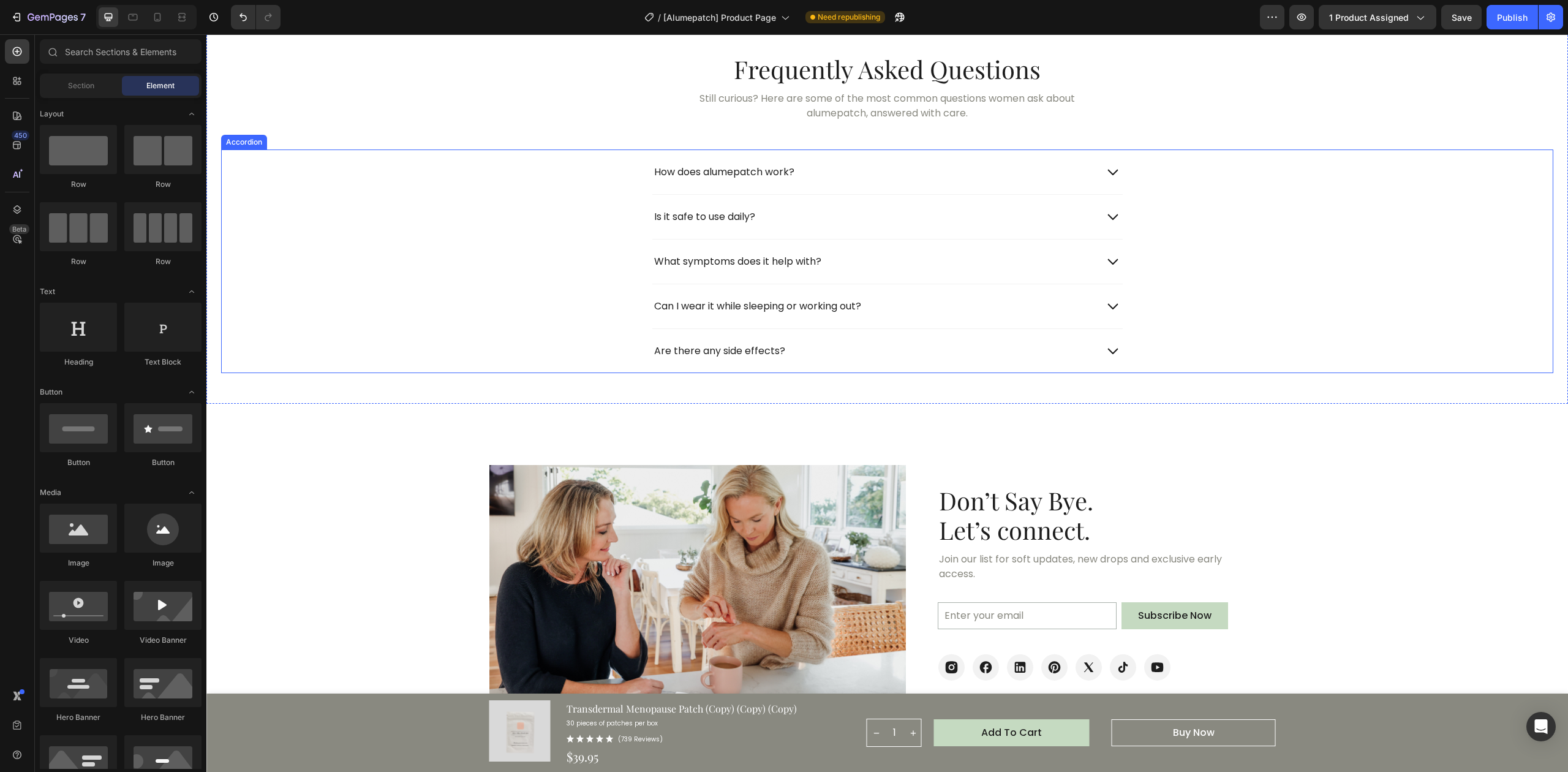
scroll to position [3936, 0]
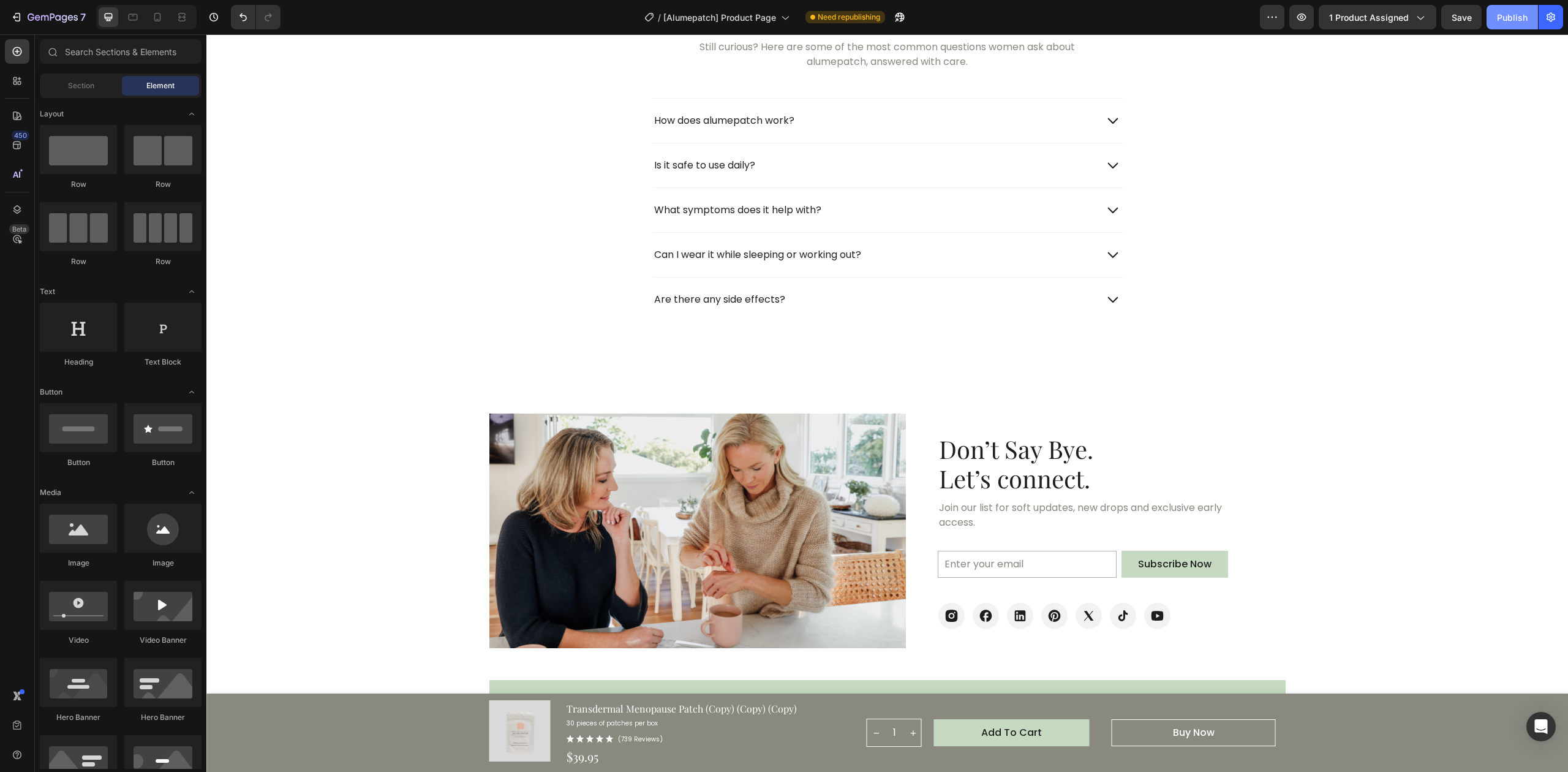
click at [1176, 16] on button "Publish" at bounding box center [1512, 17] width 51 height 24
